Goal: Task Accomplishment & Management: Complete application form

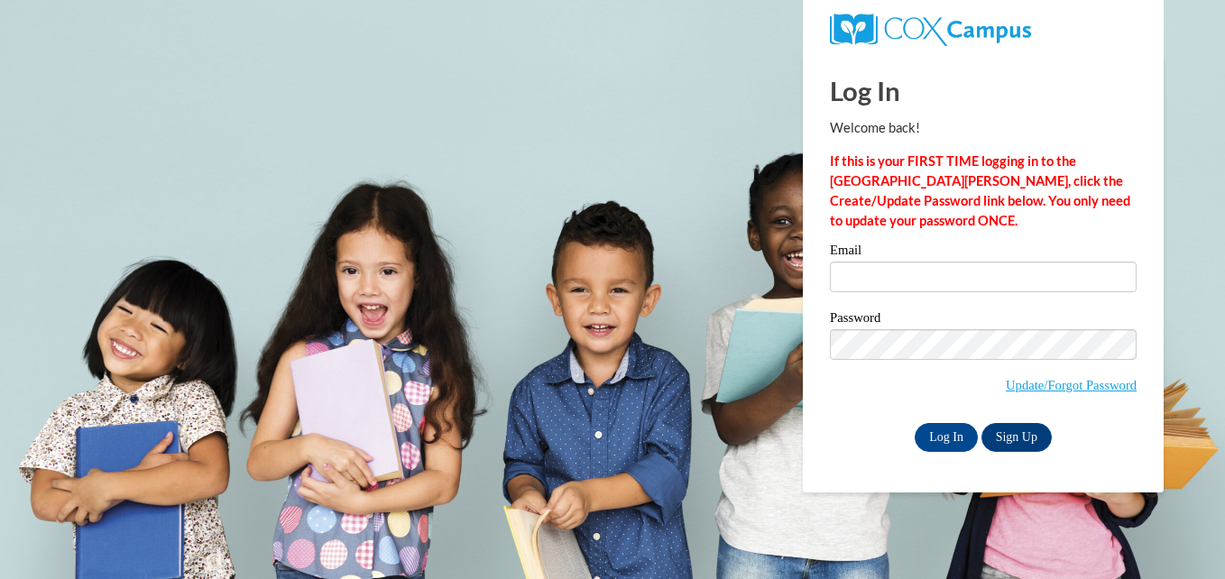
click at [637, 423] on body "This site uses cookies to help improve your learning experience. By continuing …" at bounding box center [612, 289] width 1225 height 579
click at [910, 281] on input "Email" at bounding box center [983, 277] width 307 height 31
click at [938, 225] on p "If this is your FIRST TIME logging in to the NEW Cox Campus, click the Create/U…" at bounding box center [983, 191] width 307 height 79
click at [1039, 388] on link "Update/Forgot Password" at bounding box center [1071, 385] width 131 height 14
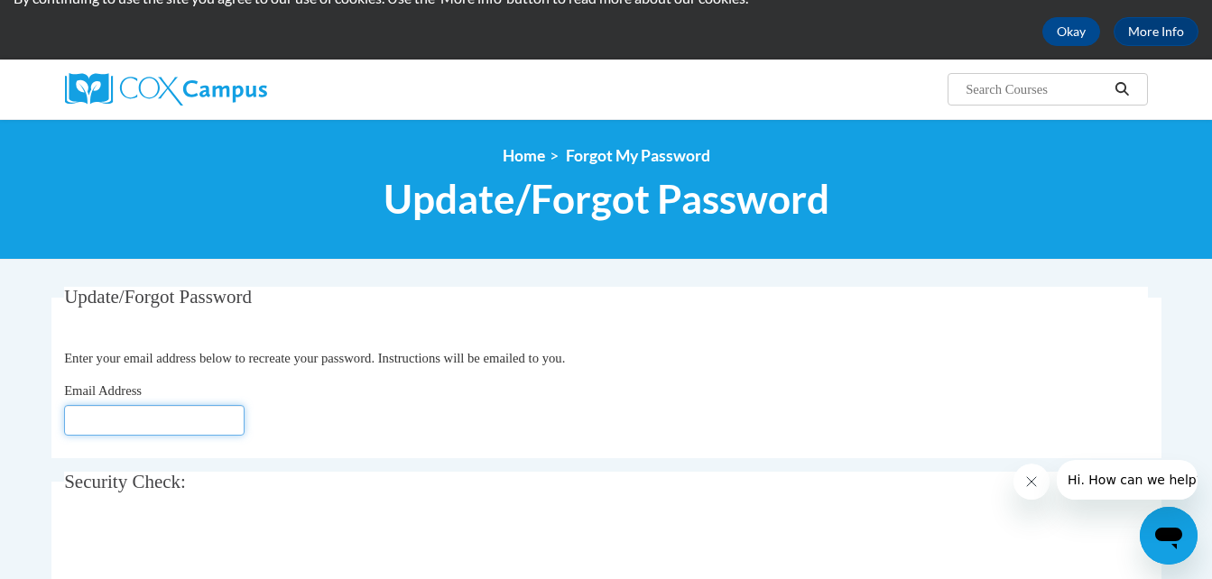
click at [172, 426] on input "Email Address" at bounding box center [154, 420] width 180 height 31
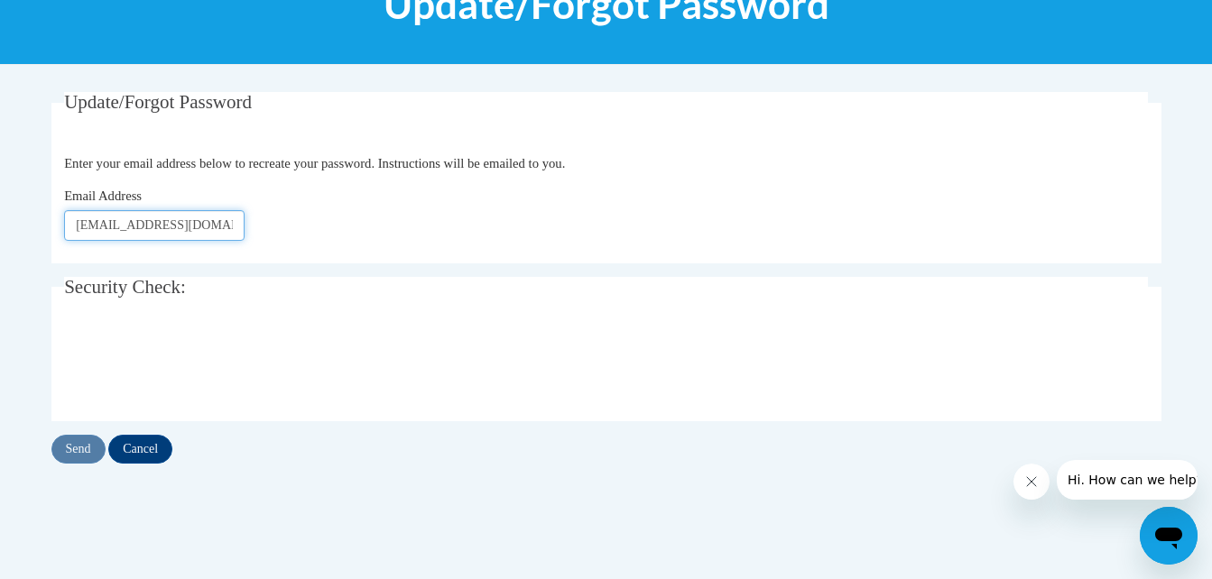
scroll to position [279, 0]
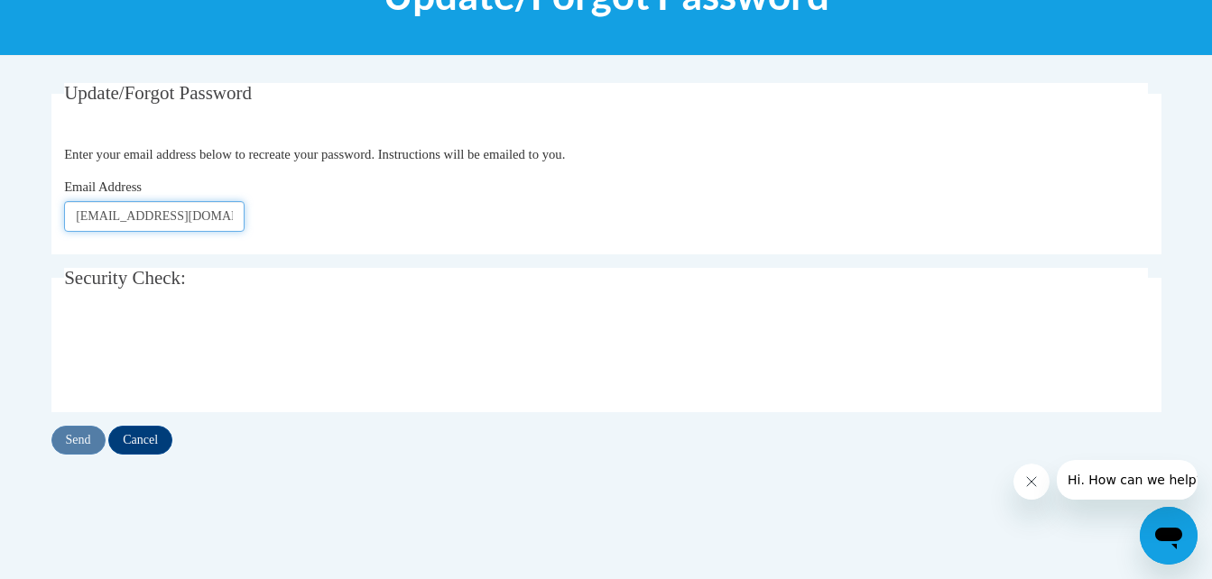
type input "ahmyiabriscoe@gmail.com"
click at [87, 440] on input "Send" at bounding box center [78, 440] width 54 height 29
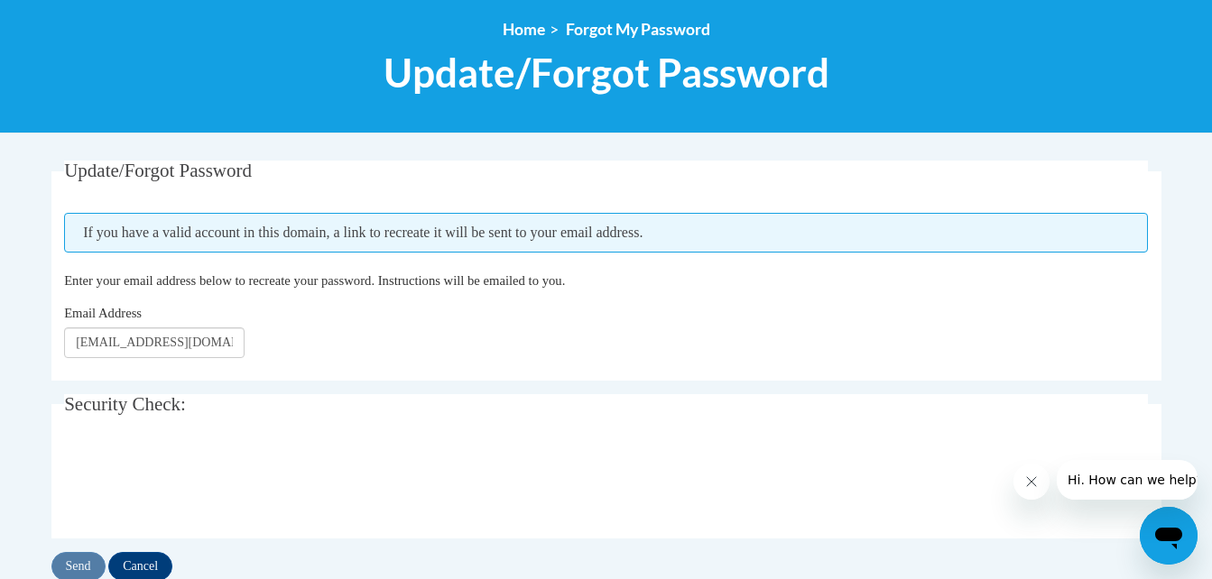
scroll to position [219, 0]
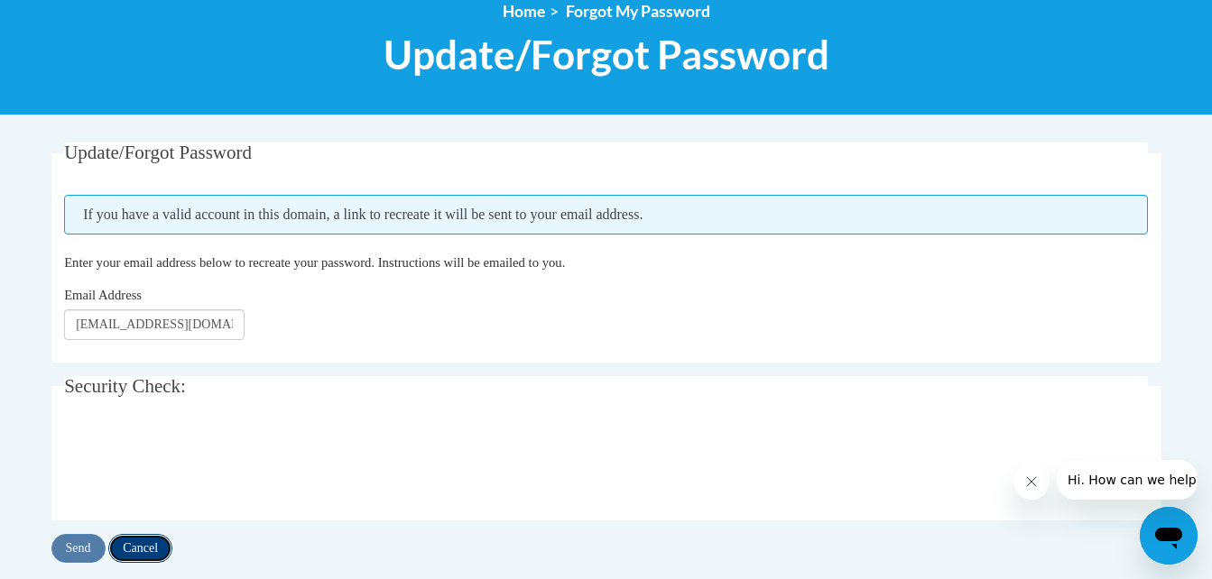
click at [152, 540] on input "Cancel" at bounding box center [140, 548] width 64 height 29
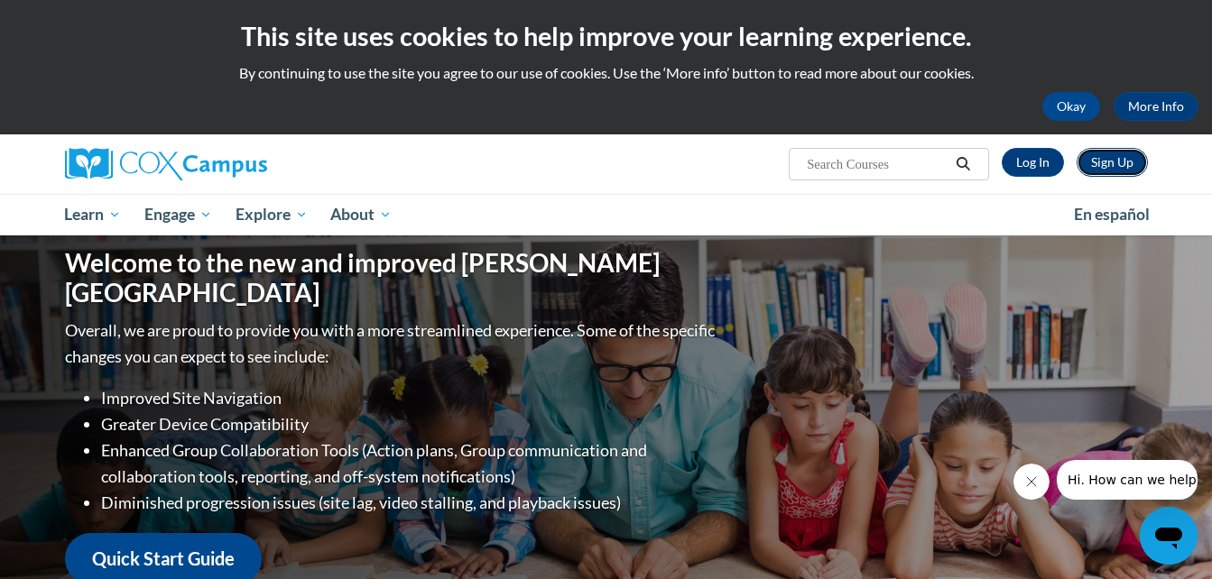
click at [1122, 159] on link "Sign Up" at bounding box center [1111, 162] width 71 height 29
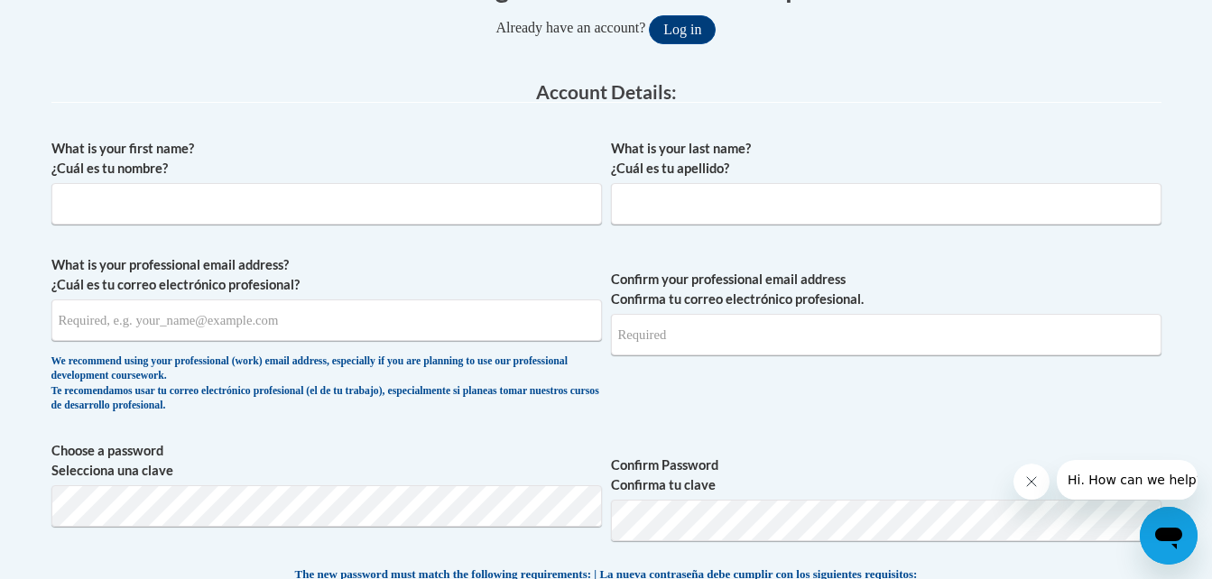
scroll to position [416, 0]
click at [342, 204] on input "What is your first name? ¿Cuál es tu nombre?" at bounding box center [326, 203] width 550 height 42
type input "Ahmyia"
type input "Briscoe"
type input "Ahmyia"
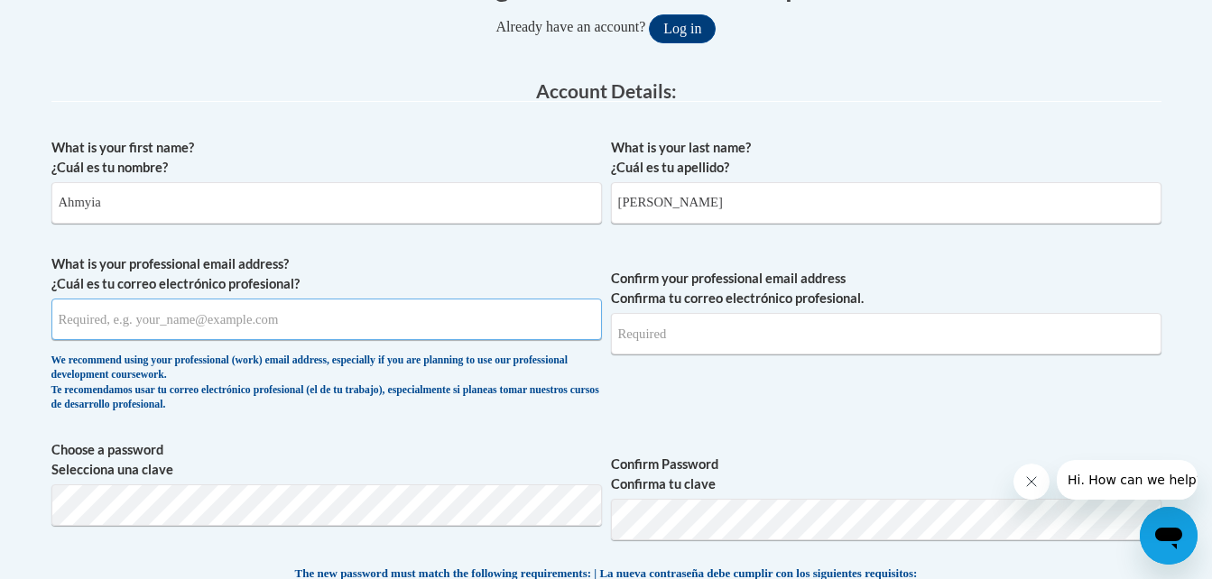
click at [278, 330] on input "What is your professional email address? ¿Cuál es tu correo electrónico profesi…" at bounding box center [326, 320] width 550 height 42
type input "ahmyiabriscoe@gmail.com"
click at [143, 323] on input "ahmyiabriscoe@gmail.com" at bounding box center [326, 320] width 550 height 42
click at [203, 324] on input "ahmyiabriscoe25@gmail.com" at bounding box center [326, 320] width 550 height 42
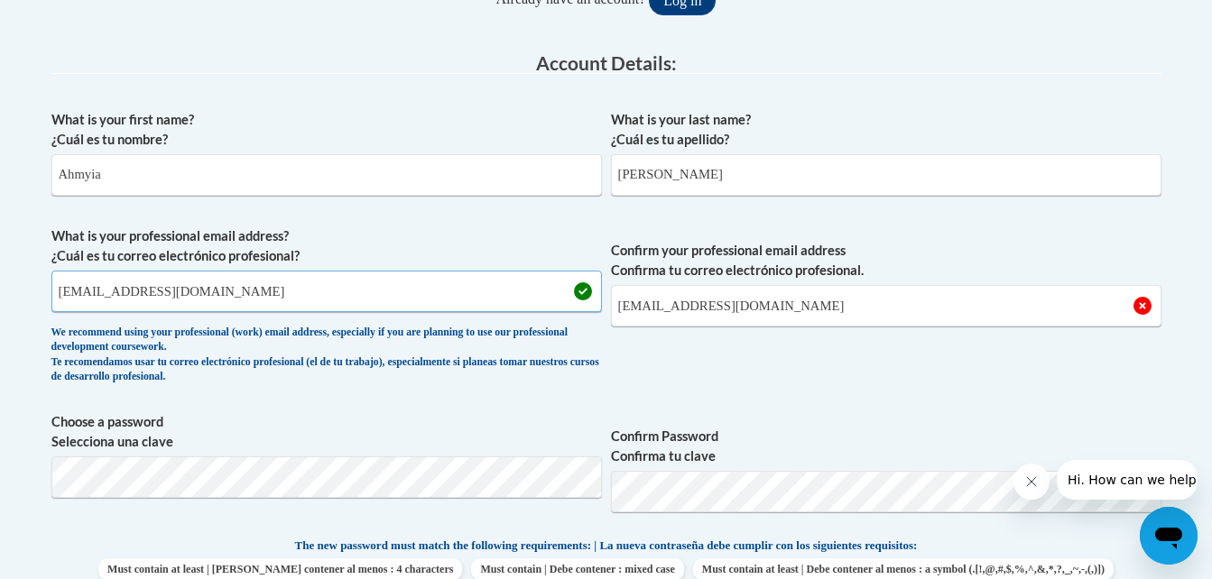
scroll to position [450, 0]
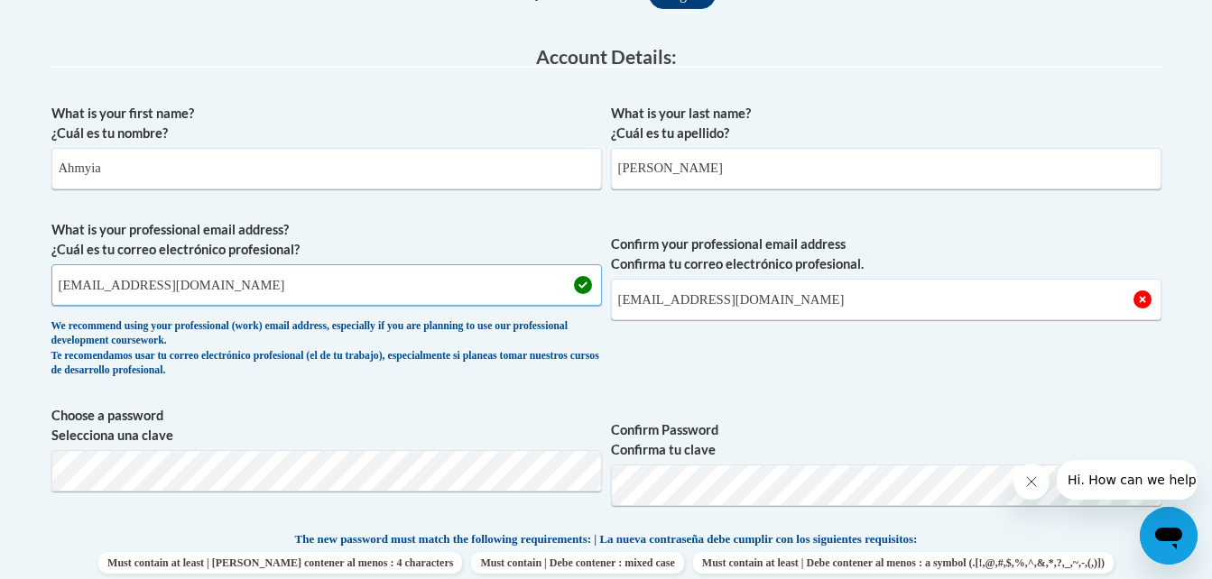
type input "ahmyiabriscoe25@yahoo.com"
click at [790, 299] on input "ahmyiabriscoe@gmail.com" at bounding box center [886, 300] width 550 height 42
type input "a"
type input "ahmyiabriscoe25@yahoo.com"
click at [885, 371] on span "Confirm your professional email address Confirma tu correo electrónico profesio…" at bounding box center [886, 303] width 550 height 167
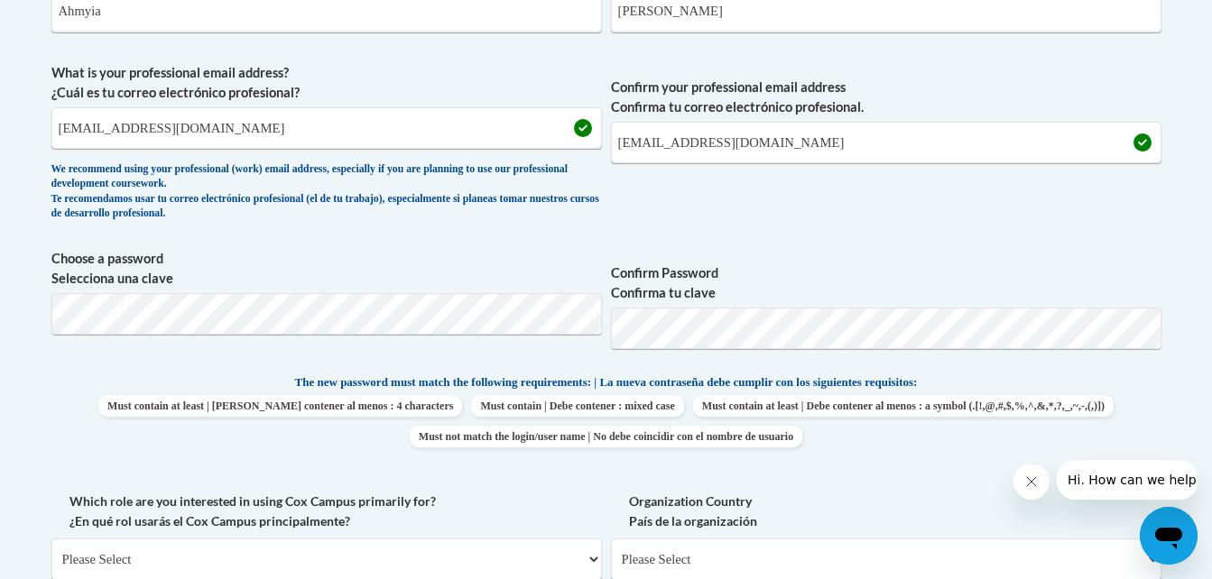
scroll to position [608, 0]
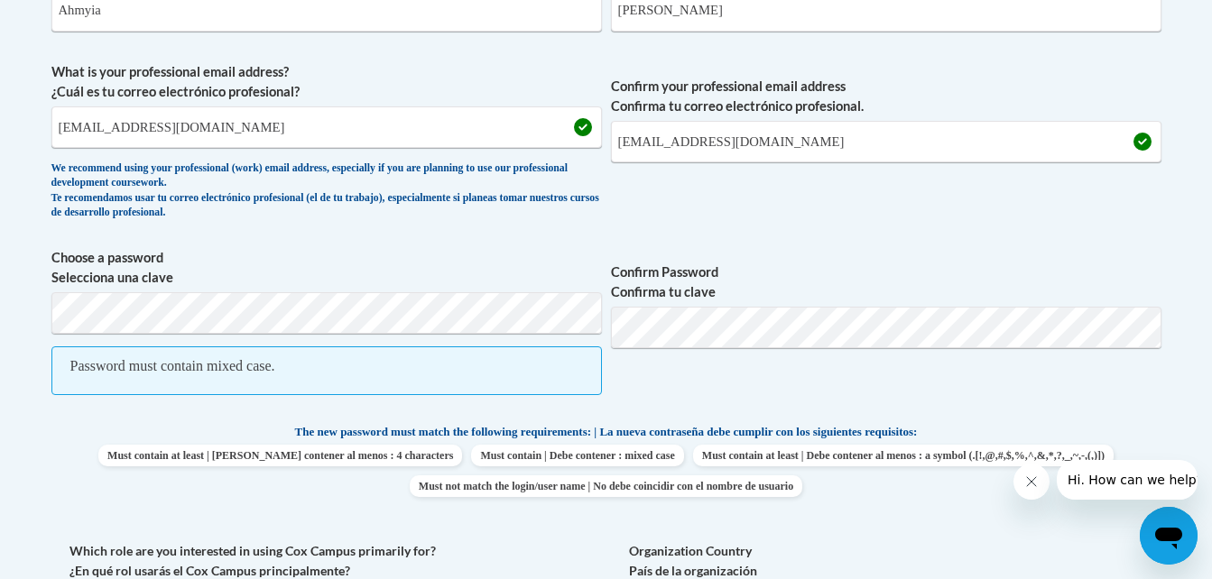
click at [676, 394] on span "Confirm Password Confirma tu clave" at bounding box center [886, 331] width 550 height 166
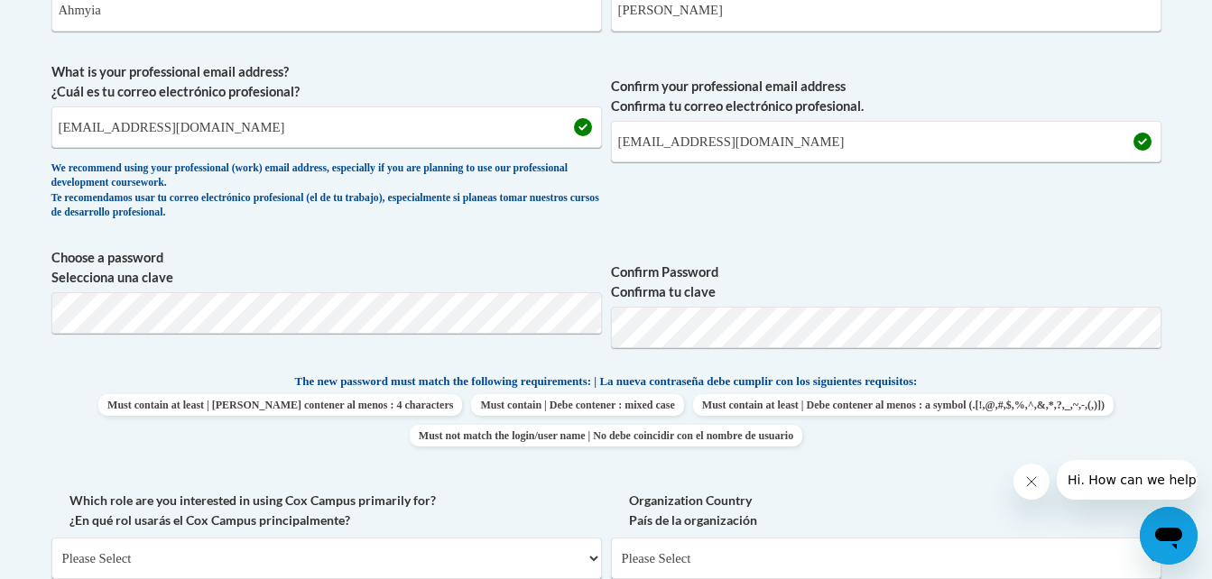
click at [774, 277] on label "Confirm Password Confirma tu clave" at bounding box center [886, 283] width 550 height 40
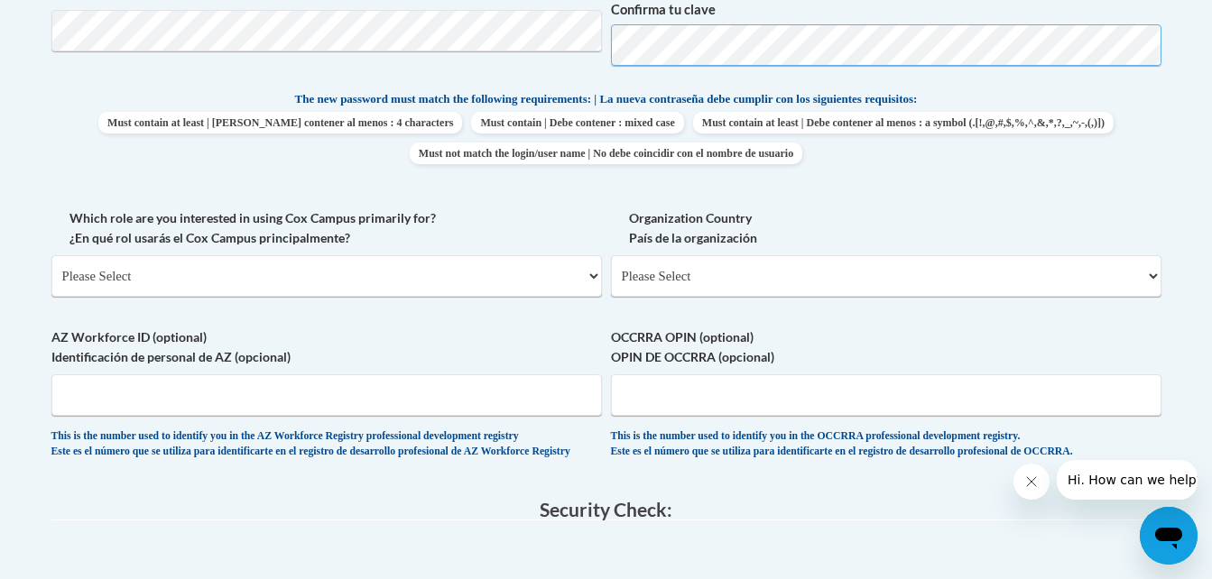
scroll to position [895, 0]
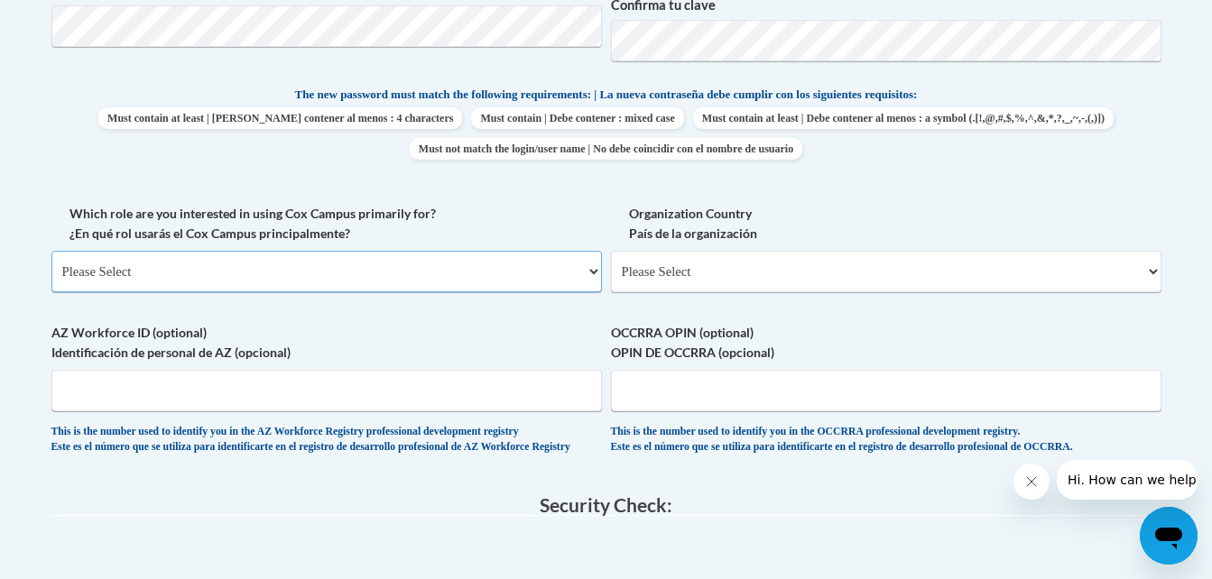
click at [382, 260] on select "Please Select College/University | Colegio/Universidad Community/Nonprofit Part…" at bounding box center [326, 272] width 550 height 42
select select "fbf2d438-af2f-41f8-98f1-81c410e29de3"
click at [51, 251] on select "Please Select College/University | Colegio/Universidad Community/Nonprofit Part…" at bounding box center [326, 272] width 550 height 42
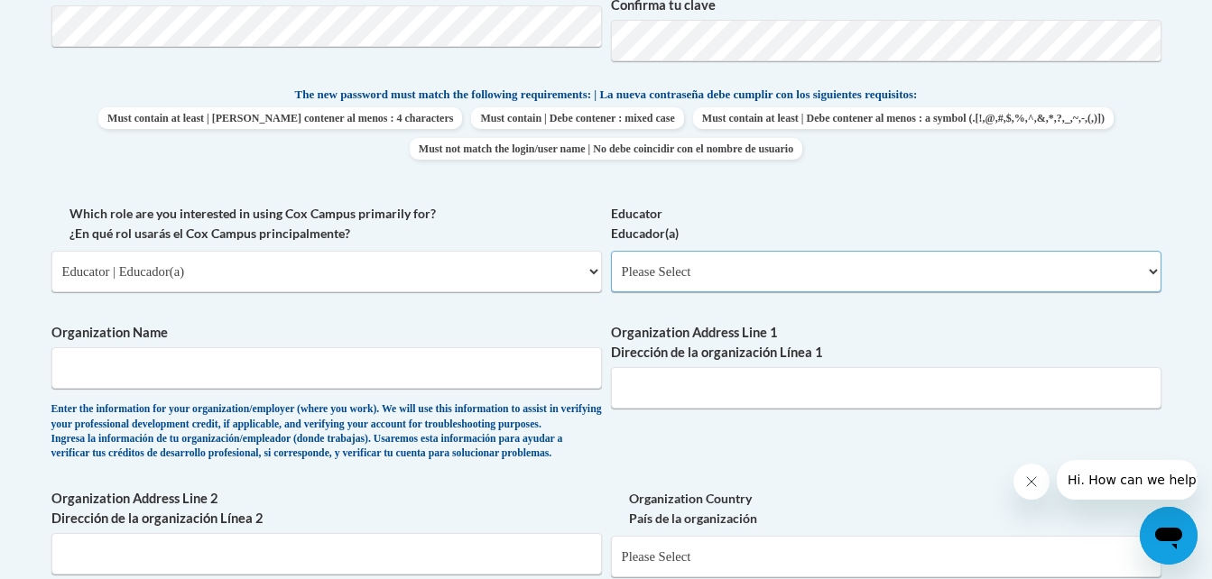
click at [650, 268] on select "Please Select Early Learning/Daycare Teacher/Family Home Care Provider | Maestr…" at bounding box center [886, 272] width 550 height 42
select select "5e2af403-4f2c-4e49-a02f-103e55d7b75b"
click at [611, 251] on select "Please Select Early Learning/Daycare Teacher/Family Home Care Provider | Maestr…" at bounding box center [886, 272] width 550 height 42
click at [435, 373] on input "Organization Name" at bounding box center [326, 368] width 550 height 42
type input "Toddler Town Preschool"
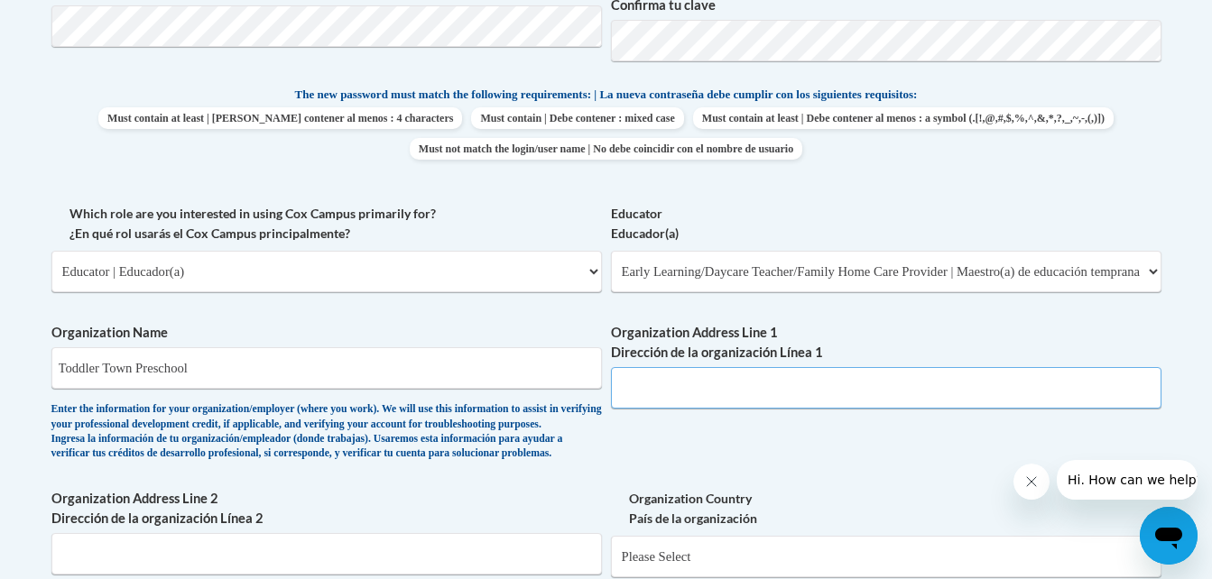
click at [701, 390] on input "Organization Address Line 1 Dirección de la organización Línea 1" at bounding box center [886, 388] width 550 height 42
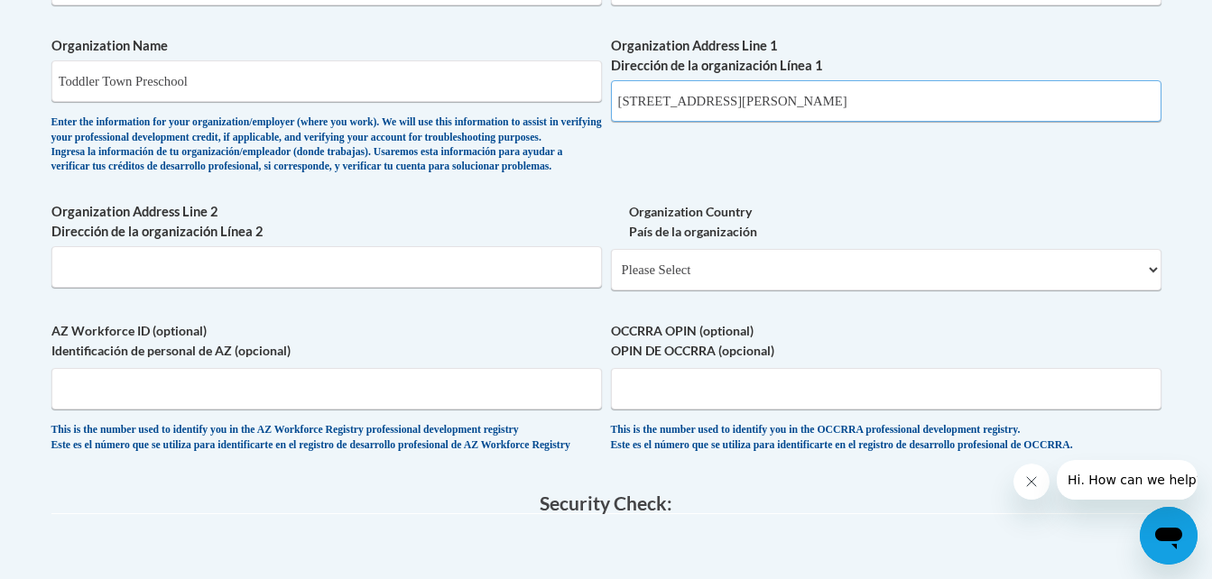
scroll to position [1183, 0]
type input "[STREET_ADDRESS][PERSON_NAME]"
click at [681, 290] on select "Please Select [GEOGRAPHIC_DATA] | [GEOGRAPHIC_DATA] Outside of [GEOGRAPHIC_DATA…" at bounding box center [886, 269] width 550 height 42
select select "ad49bcad-a171-4b2e-b99c-48b446064914"
click at [611, 277] on select "Please Select [GEOGRAPHIC_DATA] | [GEOGRAPHIC_DATA] Outside of [GEOGRAPHIC_DATA…" at bounding box center [886, 269] width 550 height 42
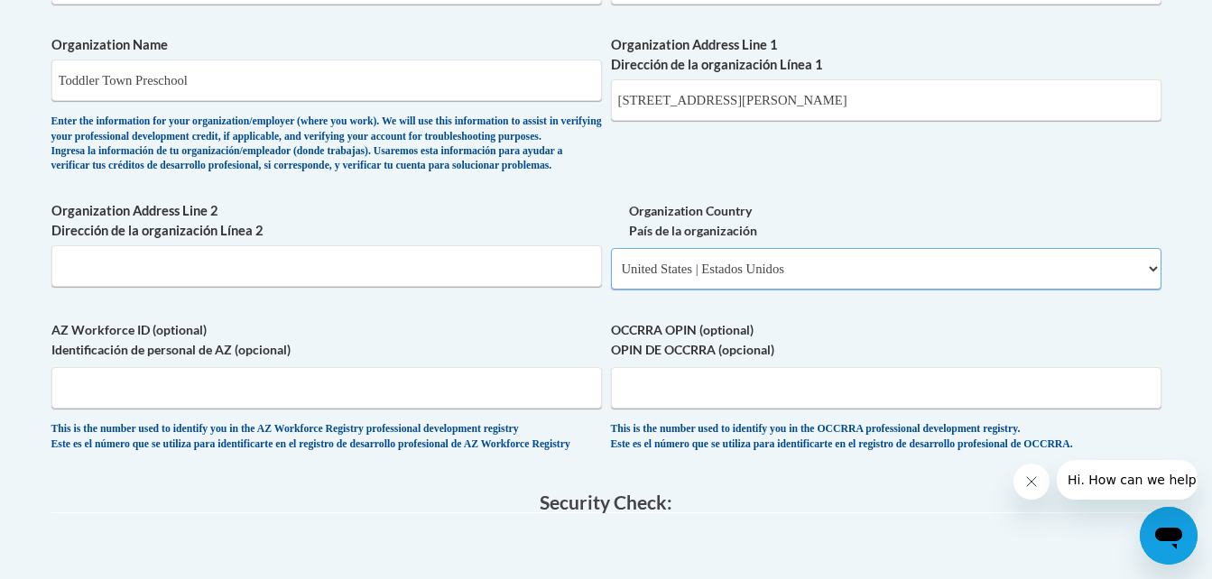
select select
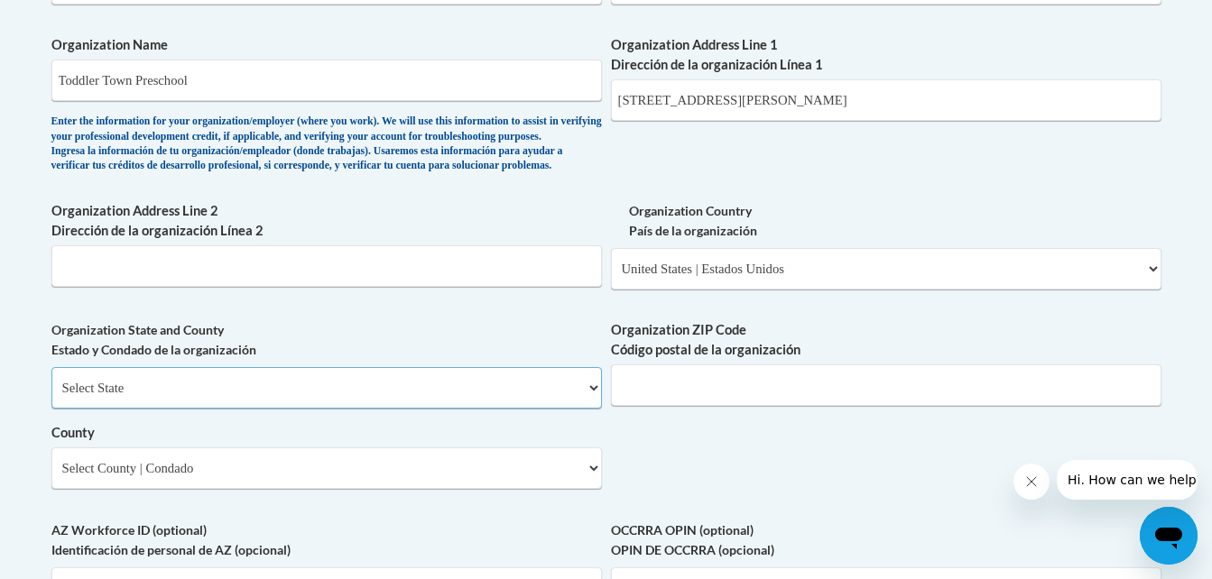
click at [448, 409] on select "Select State [US_STATE] [US_STATE] [US_STATE] [US_STATE] [US_STATE] [US_STATE] …" at bounding box center [326, 388] width 550 height 42
select select "[US_STATE]"
click at [51, 397] on select "Select State [US_STATE] [US_STATE] [US_STATE] [US_STATE] [US_STATE] [US_STATE] …" at bounding box center [326, 388] width 550 height 42
click at [658, 406] on input "Organization ZIP Code Código postal de la organización" at bounding box center [886, 386] width 550 height 42
click at [734, 406] on input "39046" at bounding box center [886, 386] width 550 height 42
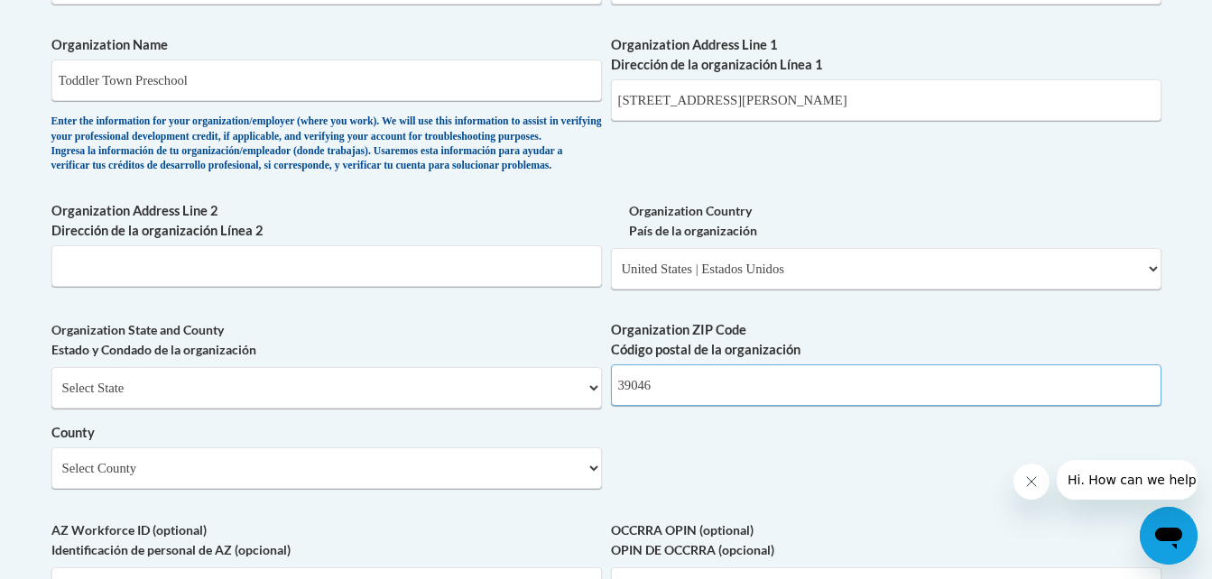
type input "39046"
click at [762, 480] on div "What is your first name? ¿Cuál es tu nombre? Ahmyia What is your last name? ¿Cu…" at bounding box center [606, 16] width 1110 height 1308
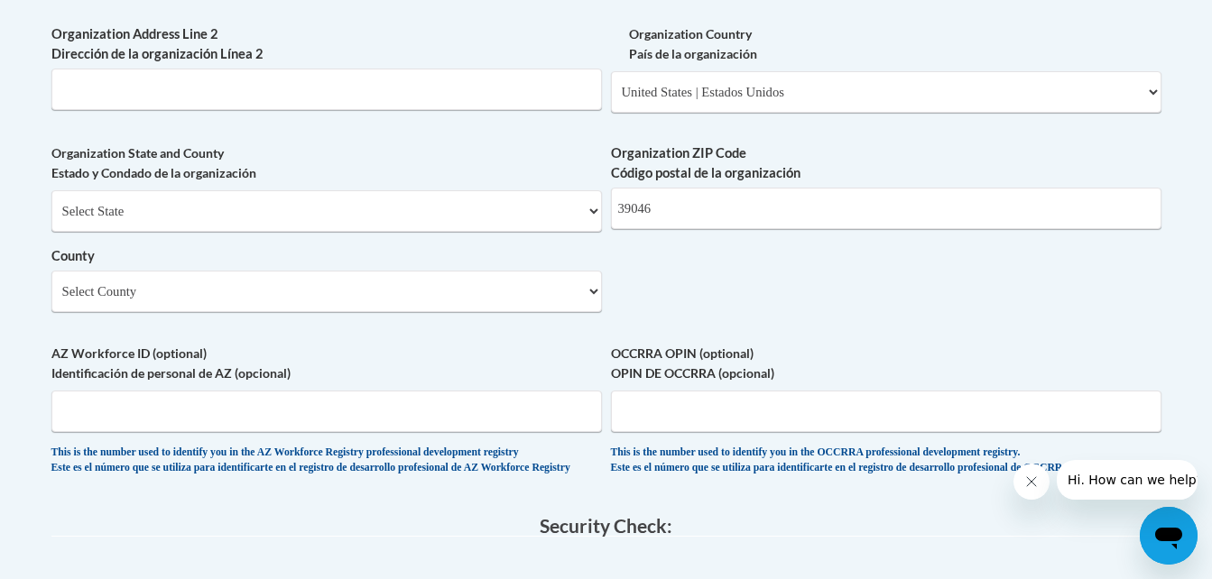
scroll to position [1361, 0]
click at [401, 311] on select "Select County Adams [PERSON_NAME] Amite [PERSON_NAME] [PERSON_NAME] Chickasaw C…" at bounding box center [326, 291] width 550 height 42
select select "[GEOGRAPHIC_DATA]"
click at [51, 300] on select "Select County Adams [PERSON_NAME] Amite [PERSON_NAME] [PERSON_NAME] Chickasaw C…" at bounding box center [326, 291] width 550 height 42
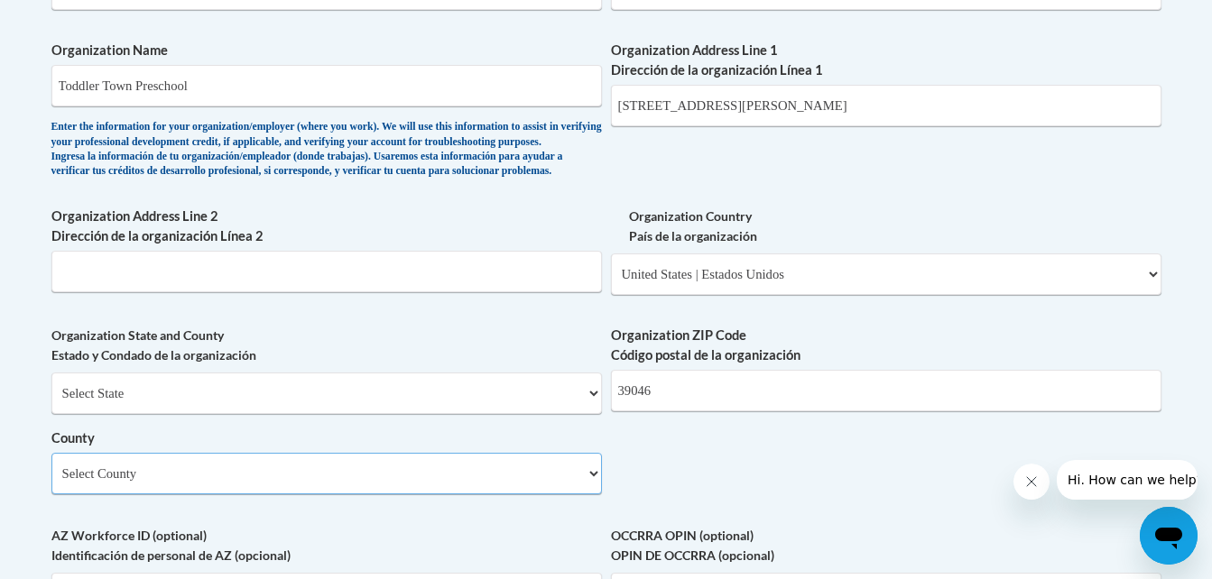
scroll to position [1178, 0]
click at [189, 291] on input "Organization Address Line 2 Dirección de la organización Línea 2" at bounding box center [326, 271] width 550 height 42
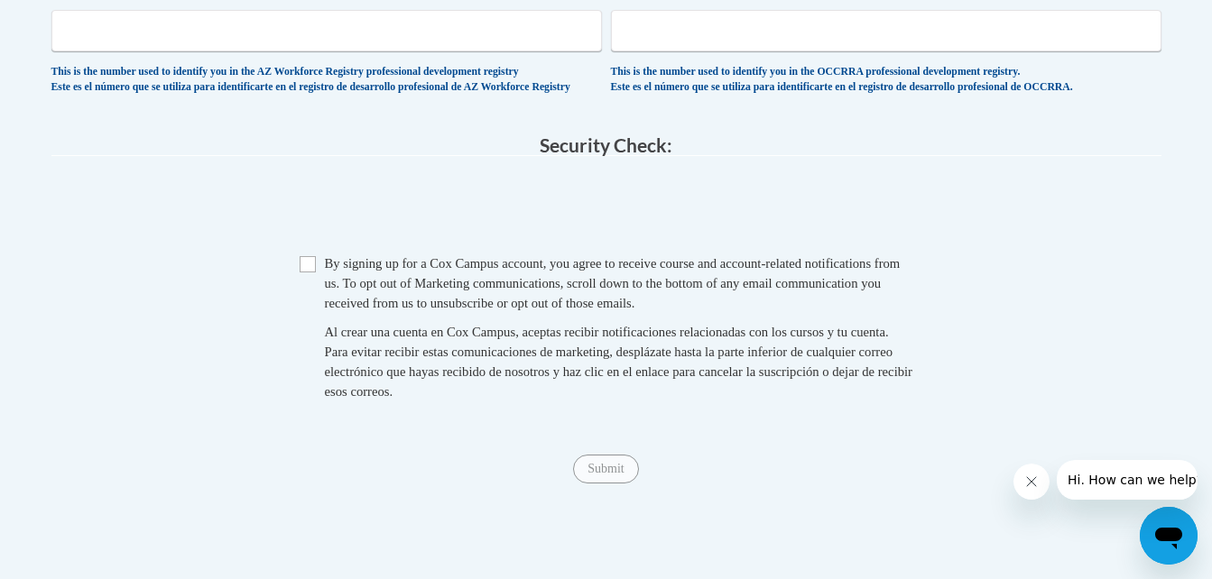
scroll to position [1739, 0]
type input "[GEOGRAPHIC_DATA]"
click at [315, 320] on span "Checkbox By signing up for a Cox Campus account, you agree to receive course an…" at bounding box center [607, 338] width 614 height 166
click at [309, 274] on input "Checkbox" at bounding box center [308, 266] width 16 height 16
checkbox input "true"
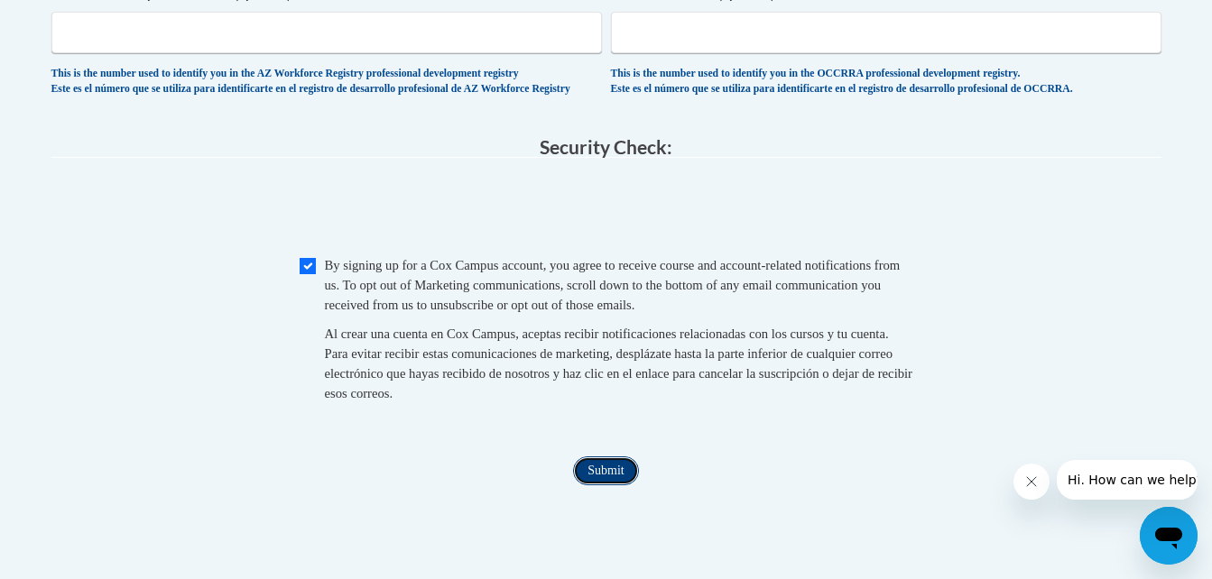
click at [607, 485] on input "Submit" at bounding box center [605, 471] width 65 height 29
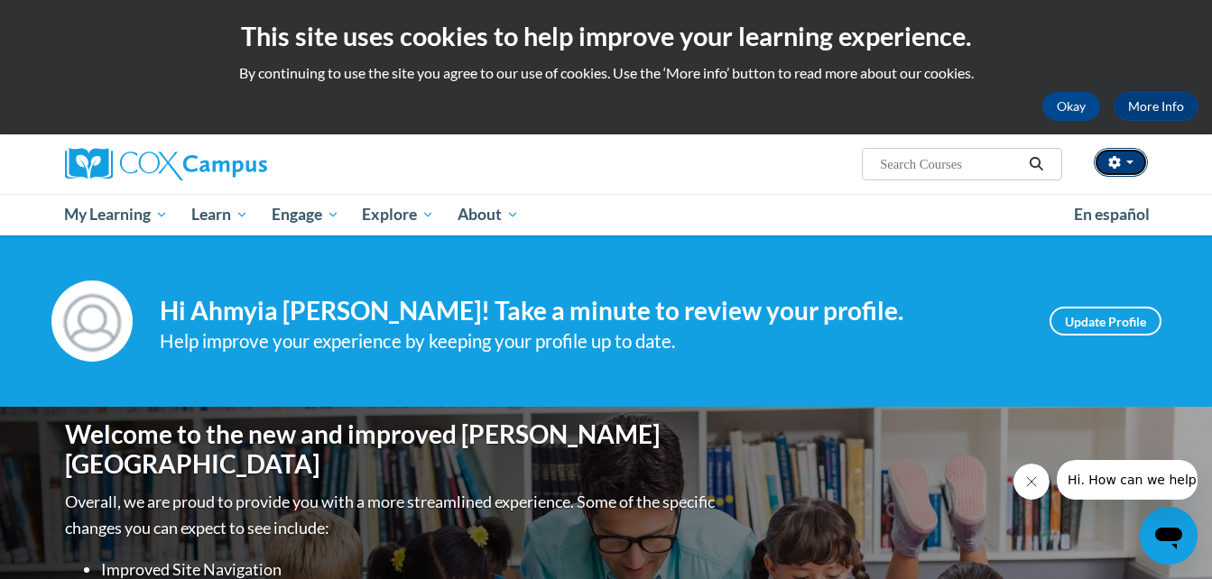
click at [1131, 163] on span "button" at bounding box center [1129, 163] width 7 height 4
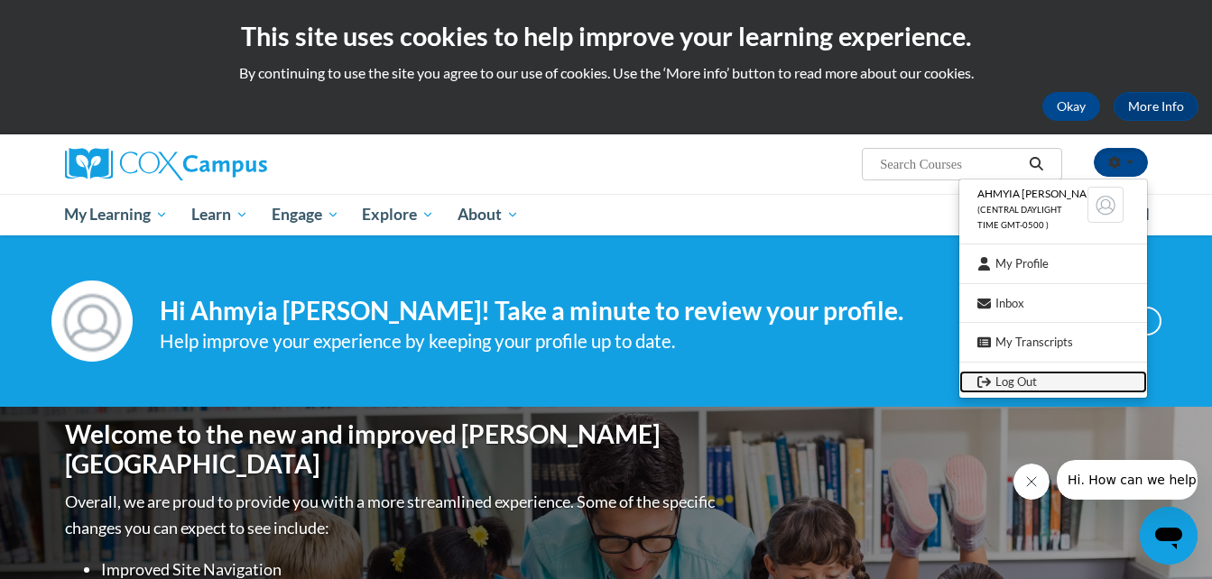
click at [1027, 375] on link "Log Out" at bounding box center [1053, 382] width 188 height 23
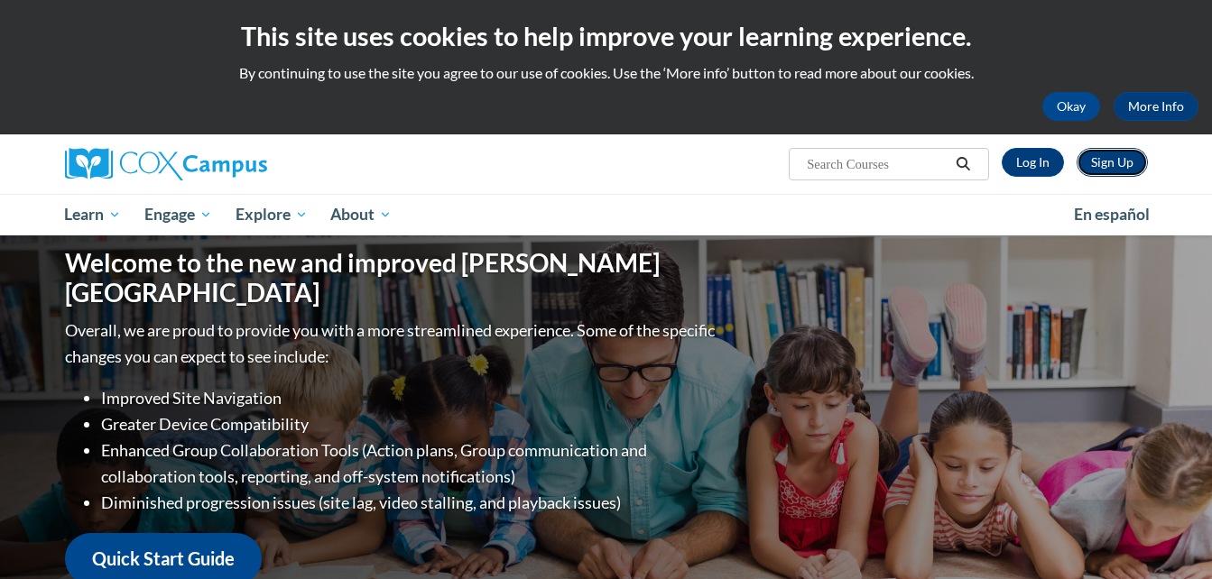
click at [1116, 164] on link "Sign Up" at bounding box center [1111, 162] width 71 height 29
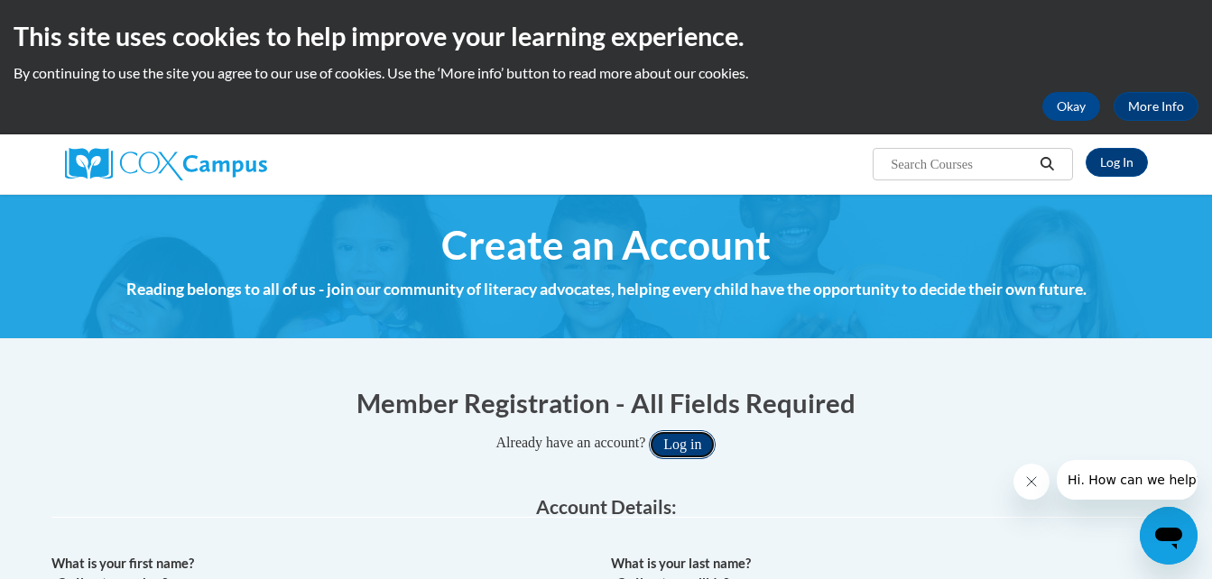
click at [701, 449] on button "Log in" at bounding box center [682, 444] width 67 height 29
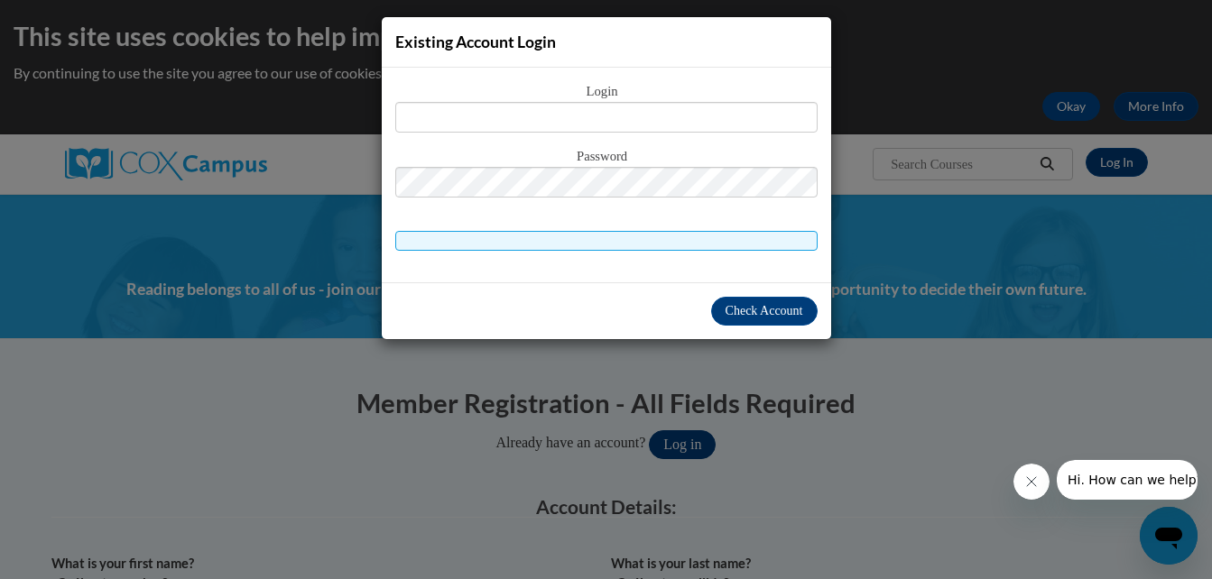
scroll to position [60, 0]
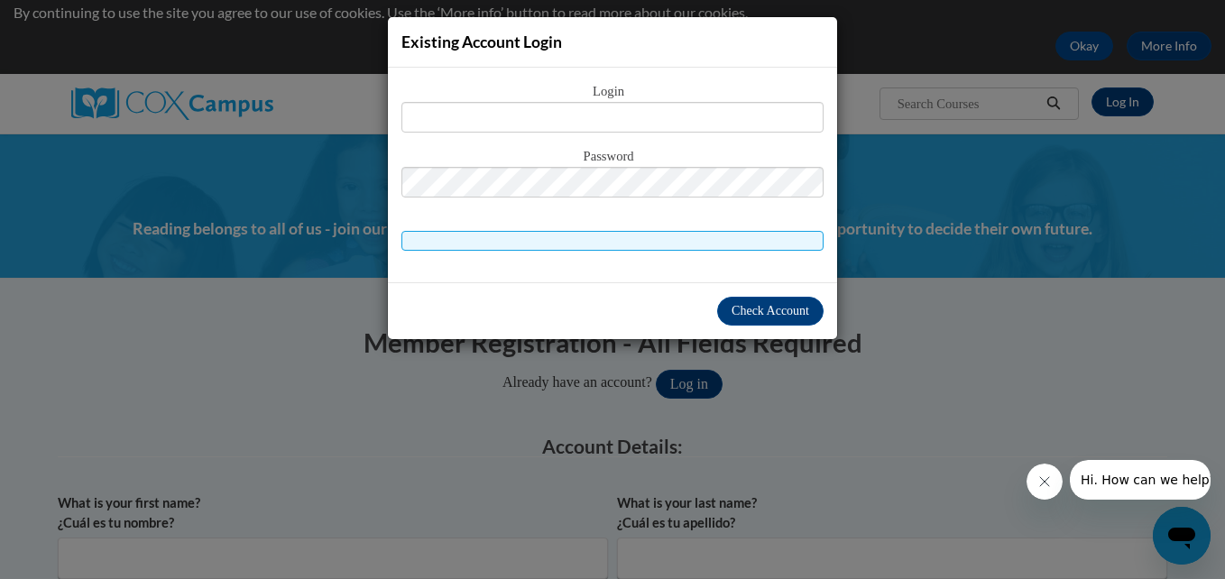
click at [941, 443] on div "Existing Account Login Login Password" at bounding box center [612, 289] width 1225 height 579
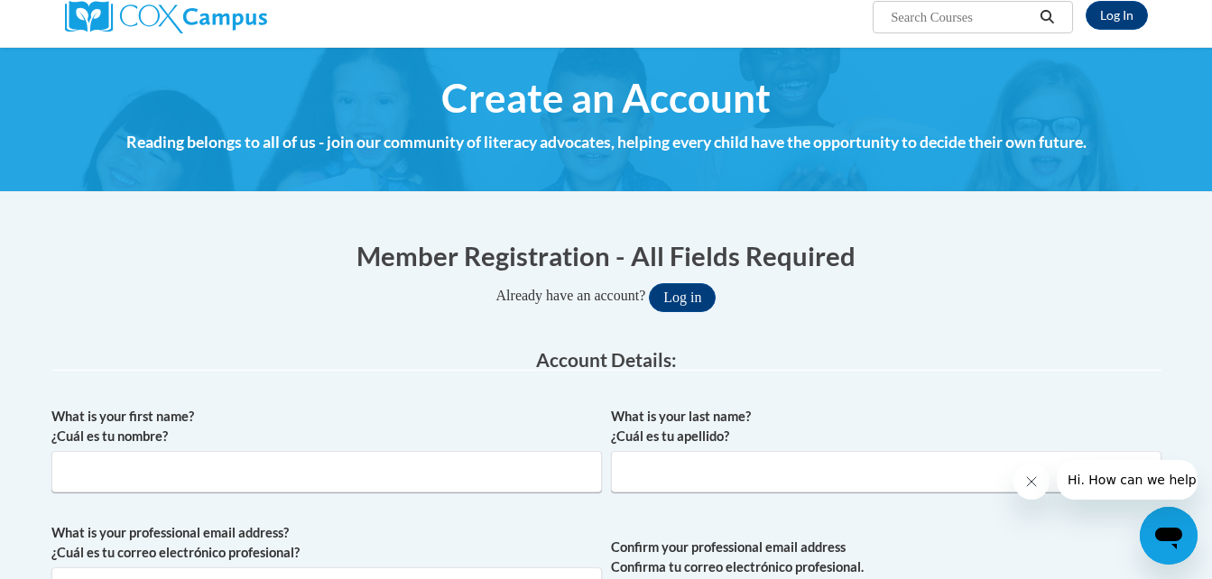
scroll to position [190, 0]
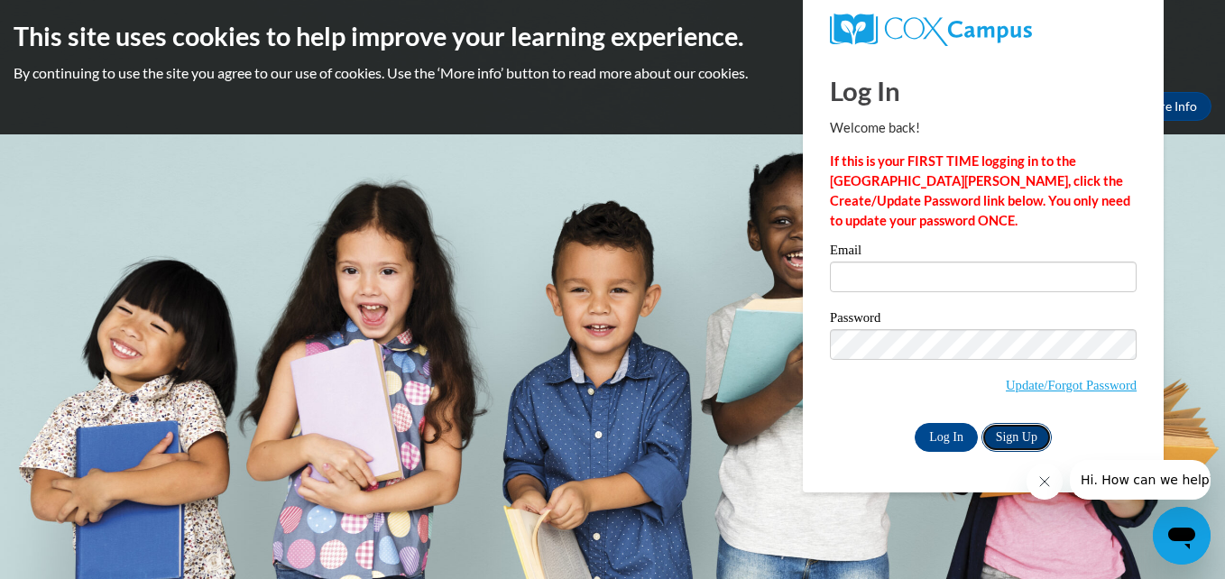
click at [1022, 434] on link "Sign Up" at bounding box center [1017, 437] width 70 height 29
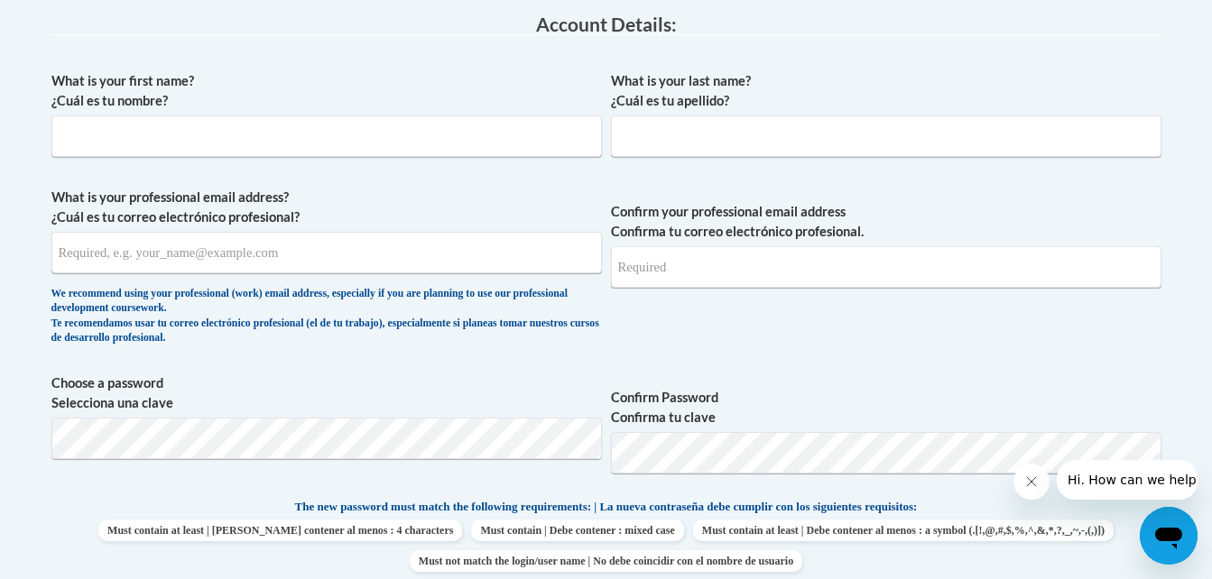
scroll to position [484, 0]
click at [242, 136] on input "What is your first name? ¿Cuál es tu nombre?" at bounding box center [326, 136] width 550 height 42
type input "Hayleigh"
type input "[PERSON_NAME]"
type input "Hayleigh"
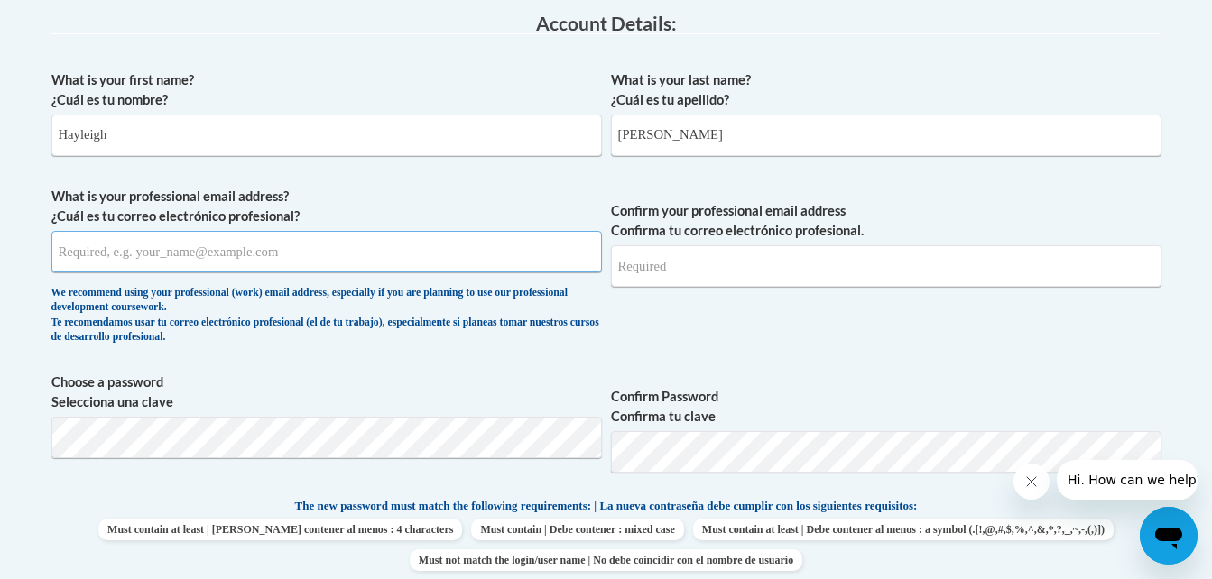
click at [216, 263] on input "What is your professional email address? ¿Cuál es tu correo electrónico profesi…" at bounding box center [326, 252] width 550 height 42
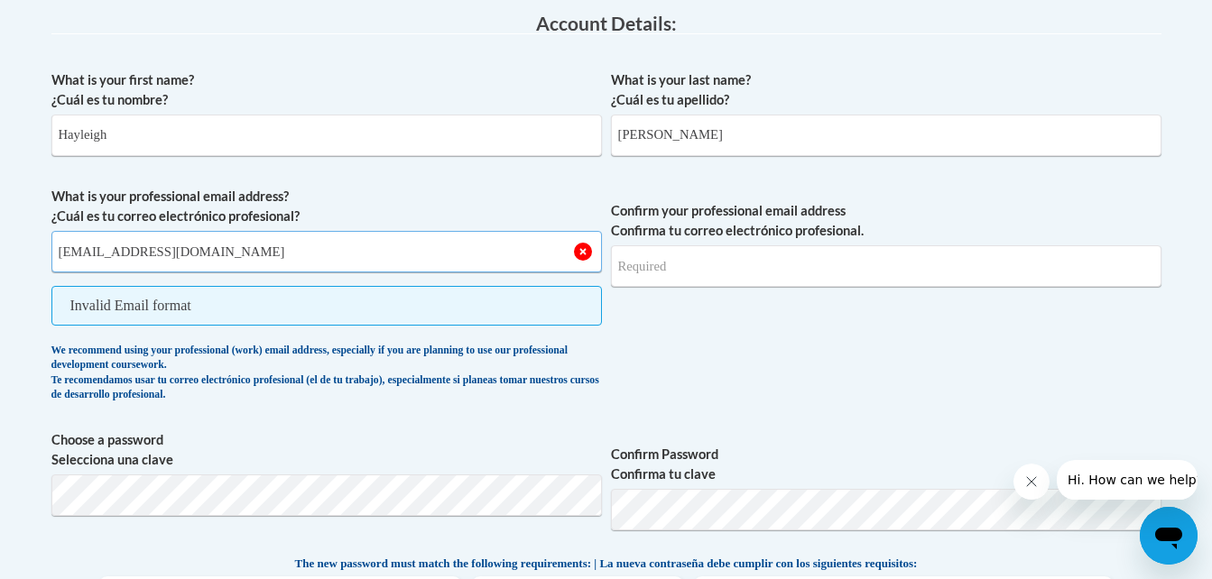
type input "[EMAIL_ADDRESS][DOMAIN_NAME]"
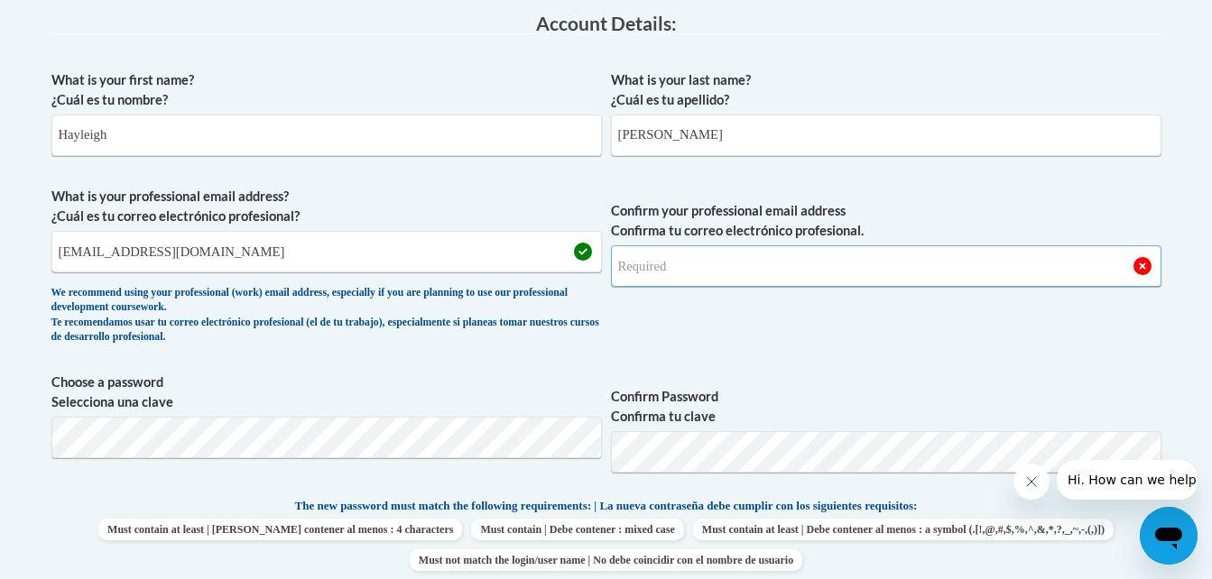
click at [697, 257] on input "Confirm your professional email address Confirma tu correo electrónico profesio…" at bounding box center [886, 266] width 550 height 42
type input "[EMAIL_ADDRESS][DOMAIN_NAME]"
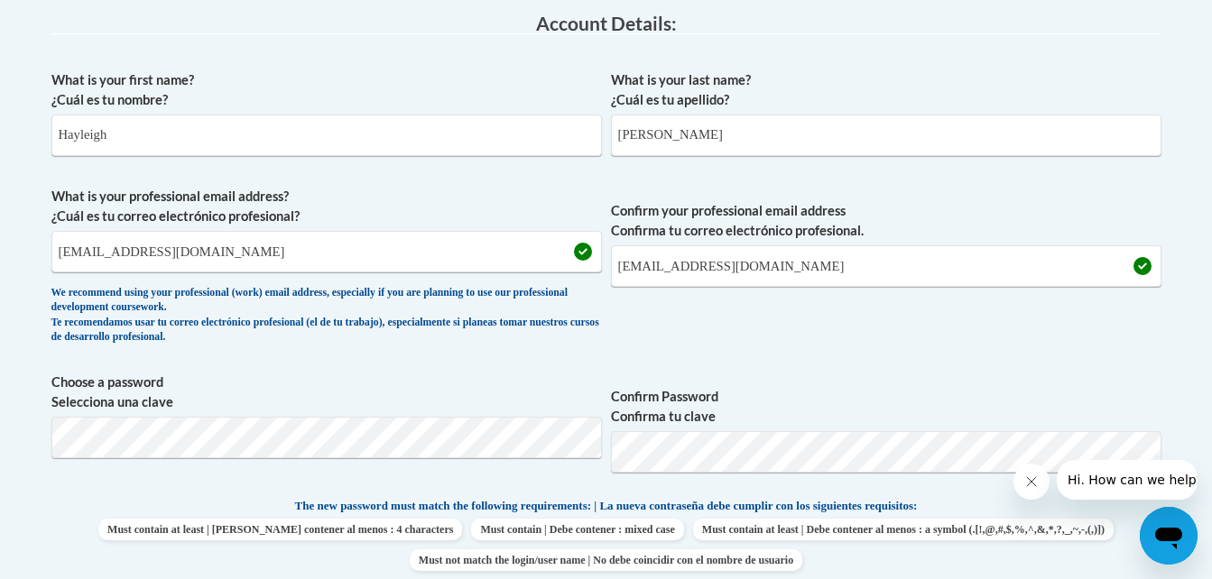
click at [422, 389] on label "Choose a password Selecciona una clave" at bounding box center [326, 393] width 550 height 40
click at [1047, 383] on span "Confirm Password Confirma tu clave" at bounding box center [886, 430] width 550 height 115
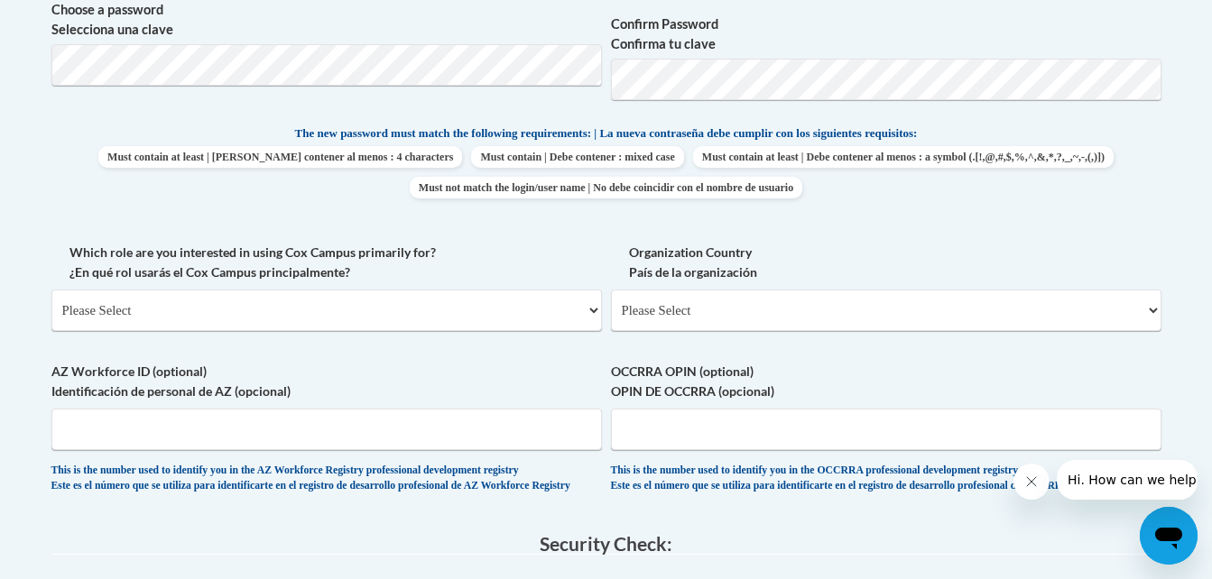
scroll to position [858, 0]
click at [374, 311] on select "Please Select College/University | Colegio/Universidad Community/Nonprofit Part…" at bounding box center [326, 309] width 550 height 42
select select "fbf2d438-af2f-41f8-98f1-81c410e29de3"
click at [51, 288] on select "Please Select College/University | Colegio/Universidad Community/Nonprofit Part…" at bounding box center [326, 309] width 550 height 42
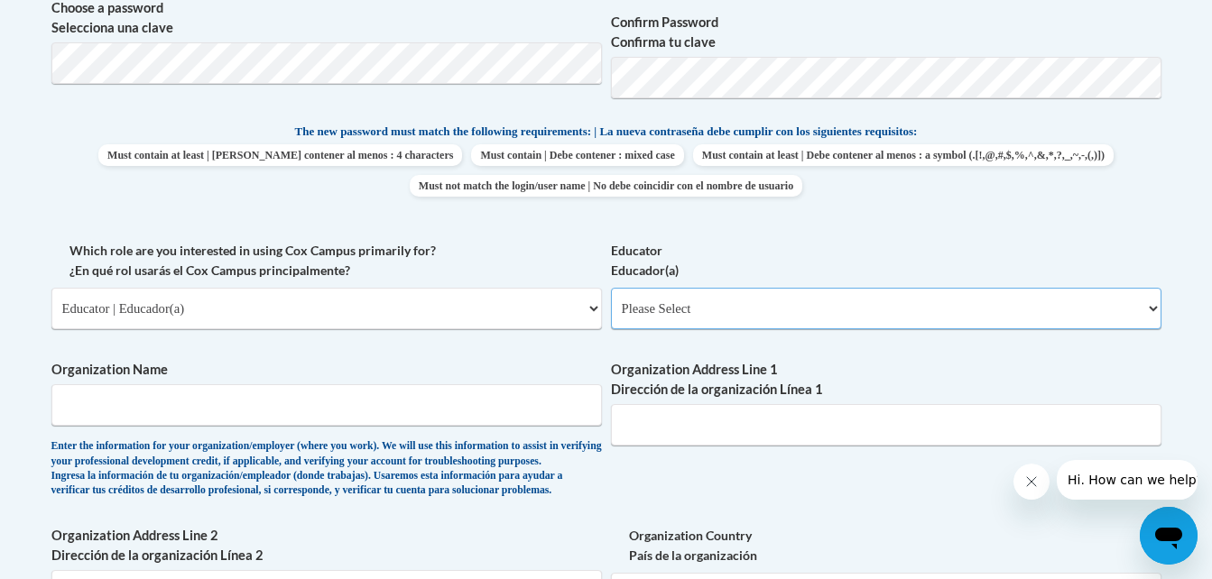
click at [654, 305] on select "Please Select Early Learning/Daycare Teacher/Family Home Care Provider | Maestr…" at bounding box center [886, 309] width 550 height 42
select select "5e2af403-4f2c-4e49-a02f-103e55d7b75b"
click at [611, 288] on select "Please Select Early Learning/Daycare Teacher/Family Home Care Provider | Maestr…" at bounding box center [886, 309] width 550 height 42
click at [352, 420] on input "Organization Name" at bounding box center [326, 405] width 550 height 42
type input "Toddler Town Preschool"
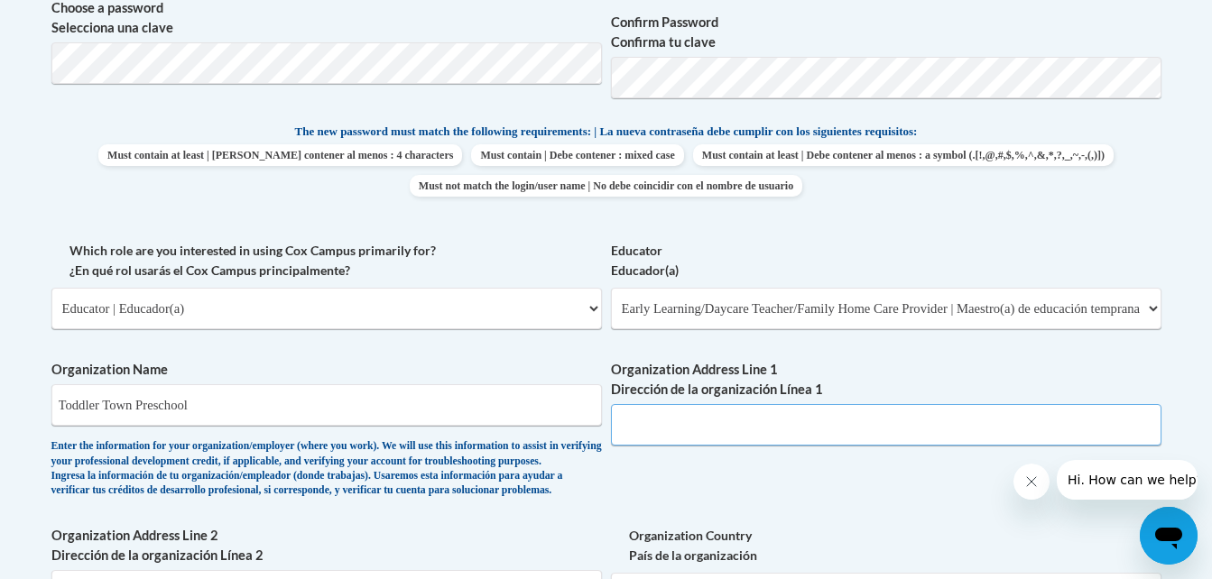
click at [686, 436] on input "Organization Address Line 1 Dirección de la organización Línea 1" at bounding box center [886, 425] width 550 height 42
click at [560, 346] on div "What is your first name? ¿Cuál es tu nombre? [PERSON_NAME] What is your last na…" at bounding box center [606, 241] width 1110 height 1108
click at [666, 414] on input "Organization Address Line 1 Dirección de la organización Línea 1" at bounding box center [886, 425] width 550 height 42
type input "[STREET_ADDRESS][PERSON_NAME]"
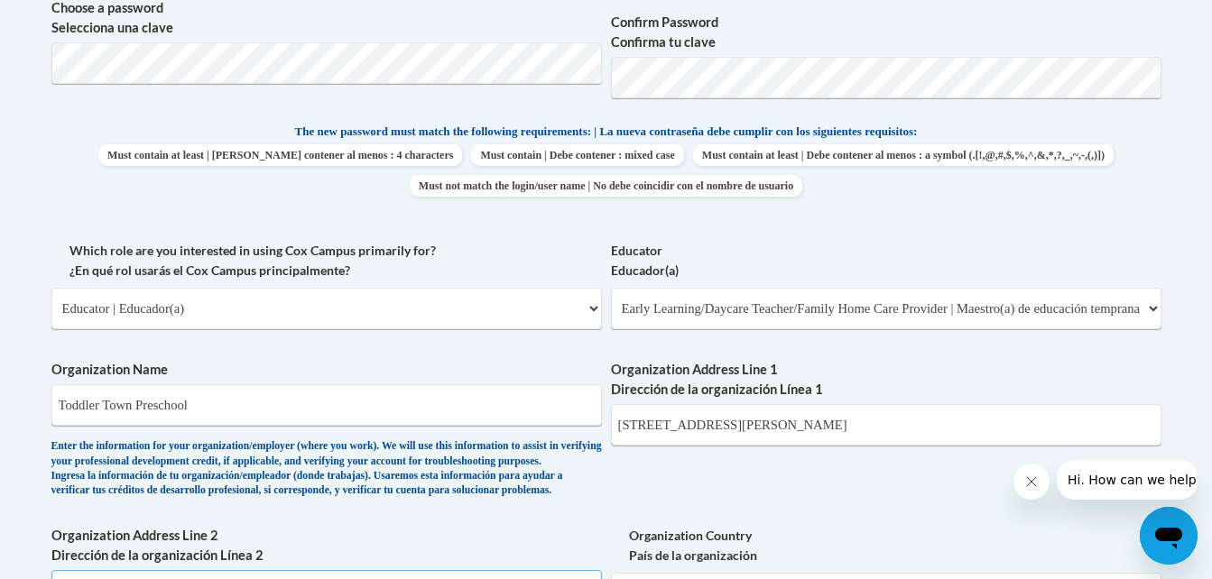
type input "[GEOGRAPHIC_DATA]"
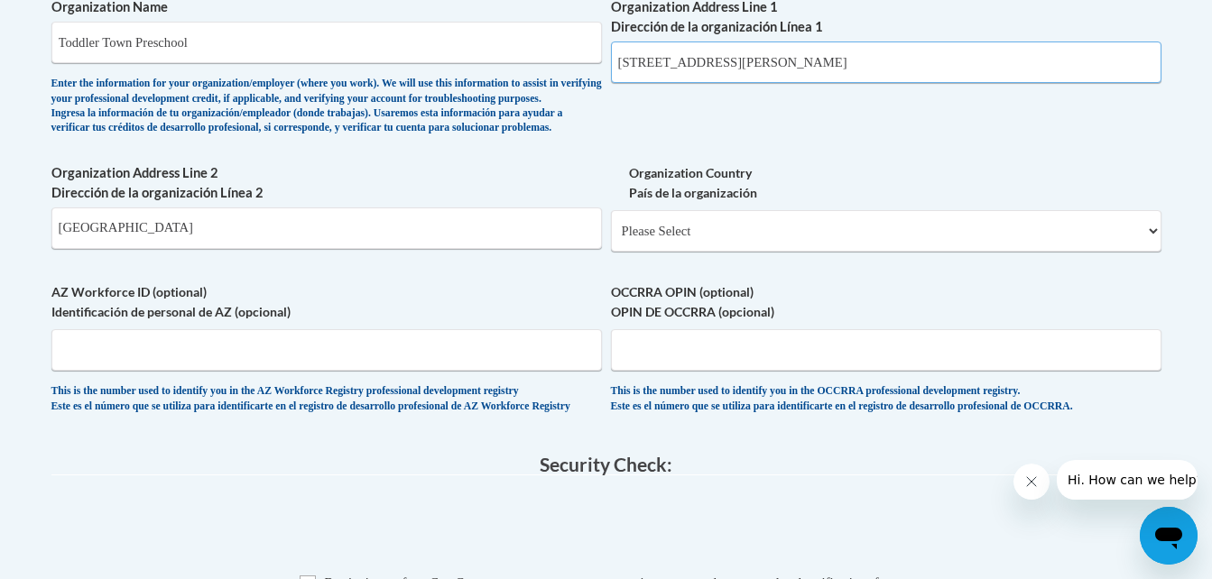
scroll to position [1222, 0]
click at [661, 251] on select "Please Select [GEOGRAPHIC_DATA] | [GEOGRAPHIC_DATA] Outside of [GEOGRAPHIC_DATA…" at bounding box center [886, 230] width 550 height 42
select select "ad49bcad-a171-4b2e-b99c-48b446064914"
click at [611, 238] on select "Please Select [GEOGRAPHIC_DATA] | [GEOGRAPHIC_DATA] Outside of [GEOGRAPHIC_DATA…" at bounding box center [886, 230] width 550 height 42
select select
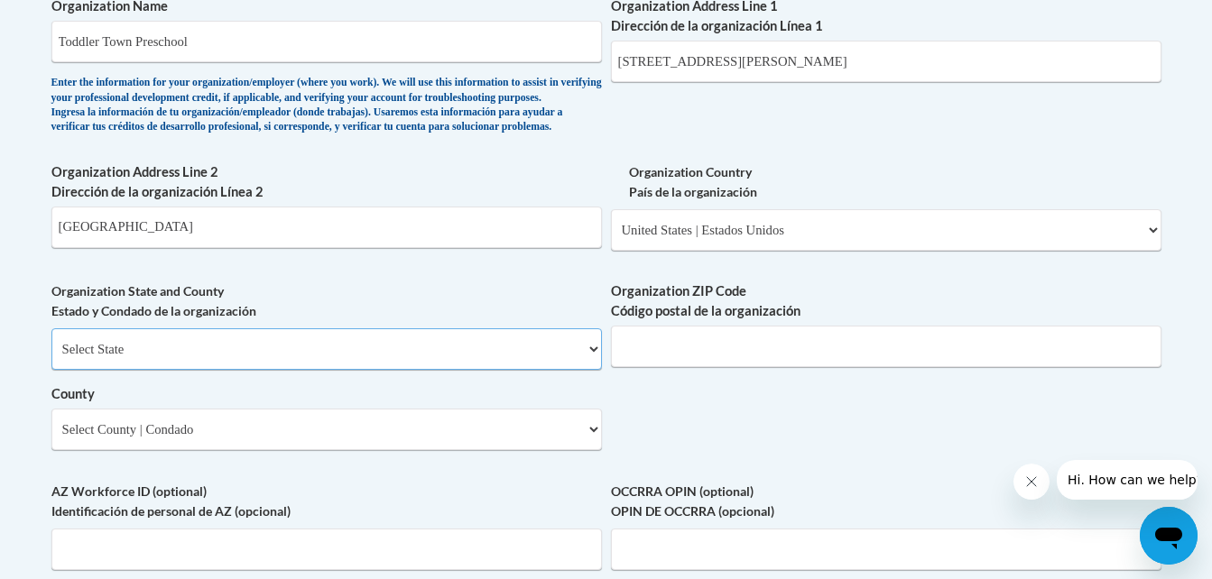
click at [478, 370] on select "Select State [US_STATE] [US_STATE] [US_STATE] [US_STATE] [US_STATE] [US_STATE] …" at bounding box center [326, 349] width 550 height 42
select select "[US_STATE]"
click at [51, 358] on select "Select State [US_STATE] [US_STATE] [US_STATE] [US_STATE] [US_STATE] [US_STATE] …" at bounding box center [326, 349] width 550 height 42
click at [651, 363] on input "Organization ZIP Code Código postal de la organización" at bounding box center [886, 347] width 550 height 42
type input "39046"
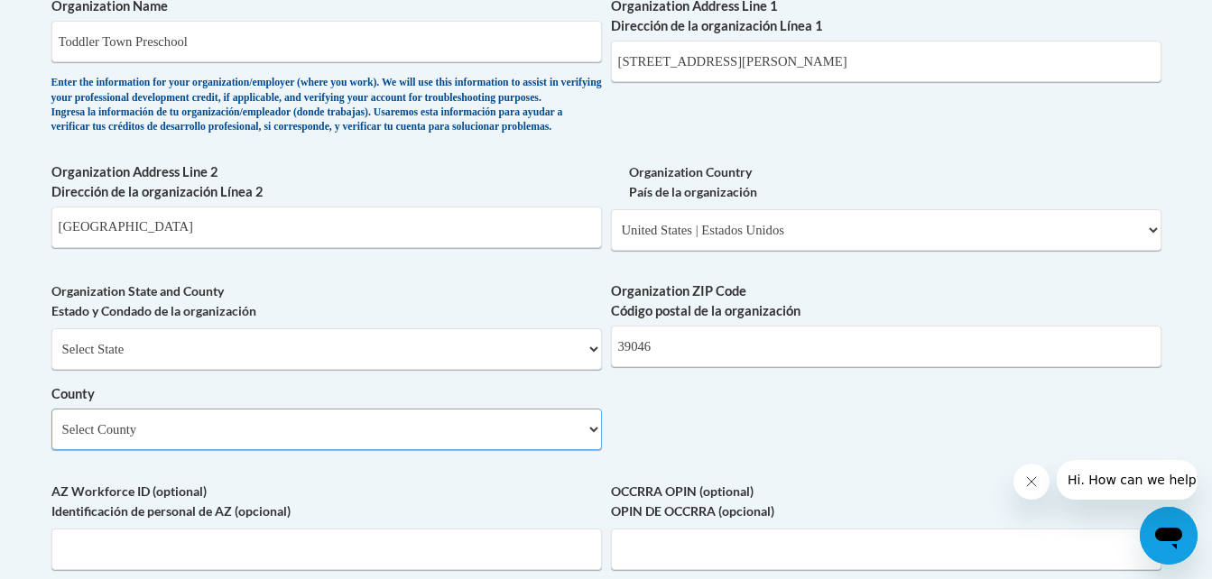
click at [448, 450] on select "Select County Adams [PERSON_NAME] Amite [PERSON_NAME] [PERSON_NAME] Chickasaw C…" at bounding box center [326, 430] width 550 height 42
select select "[GEOGRAPHIC_DATA]"
click at [51, 439] on select "Select County Adams [PERSON_NAME] Amite [PERSON_NAME] [PERSON_NAME] Chickasaw C…" at bounding box center [326, 430] width 550 height 42
click at [364, 321] on label "Organization State and County Estado y Condado de la organización" at bounding box center [326, 302] width 550 height 40
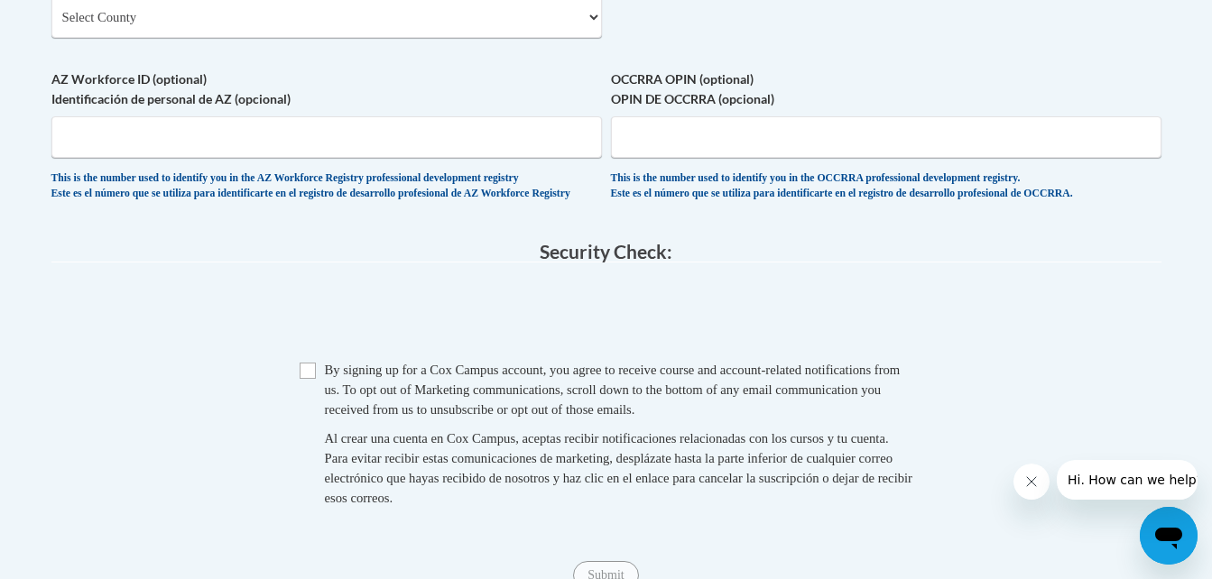
scroll to position [1635, 0]
click at [314, 378] on input "Checkbox" at bounding box center [308, 370] width 16 height 16
checkbox input "true"
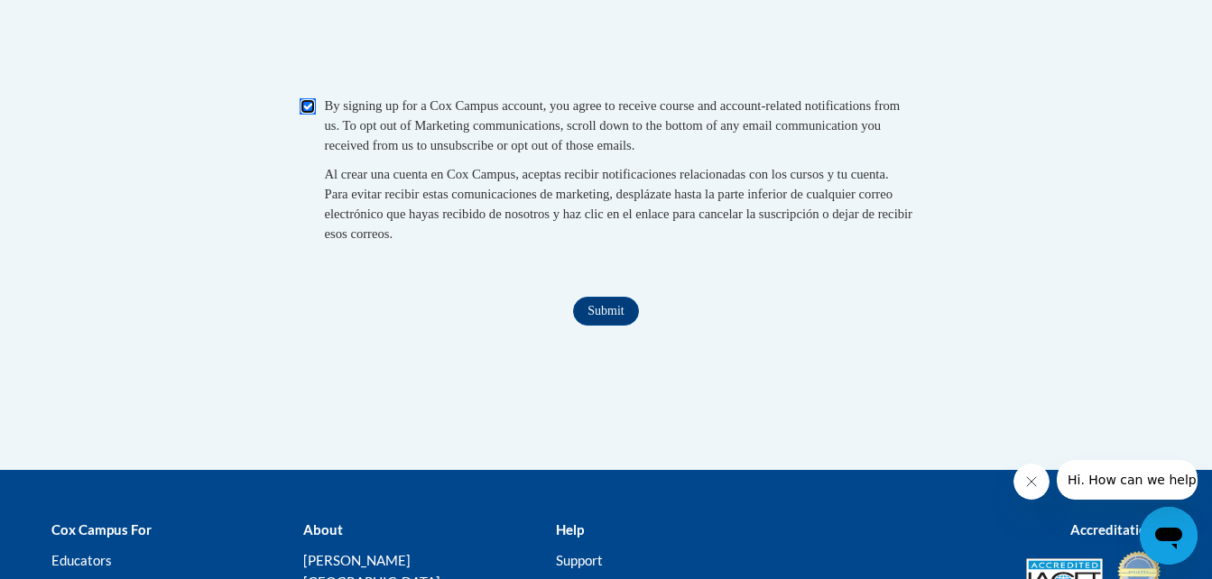
scroll to position [1899, 0]
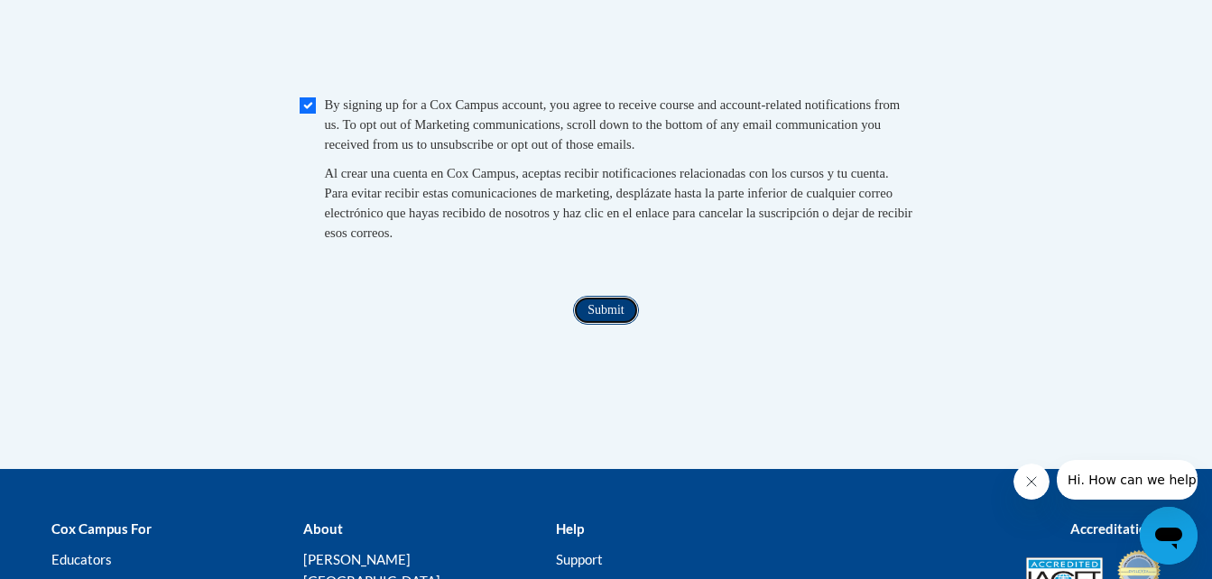
click at [594, 325] on input "Submit" at bounding box center [605, 310] width 65 height 29
